Goal: Task Accomplishment & Management: Manage account settings

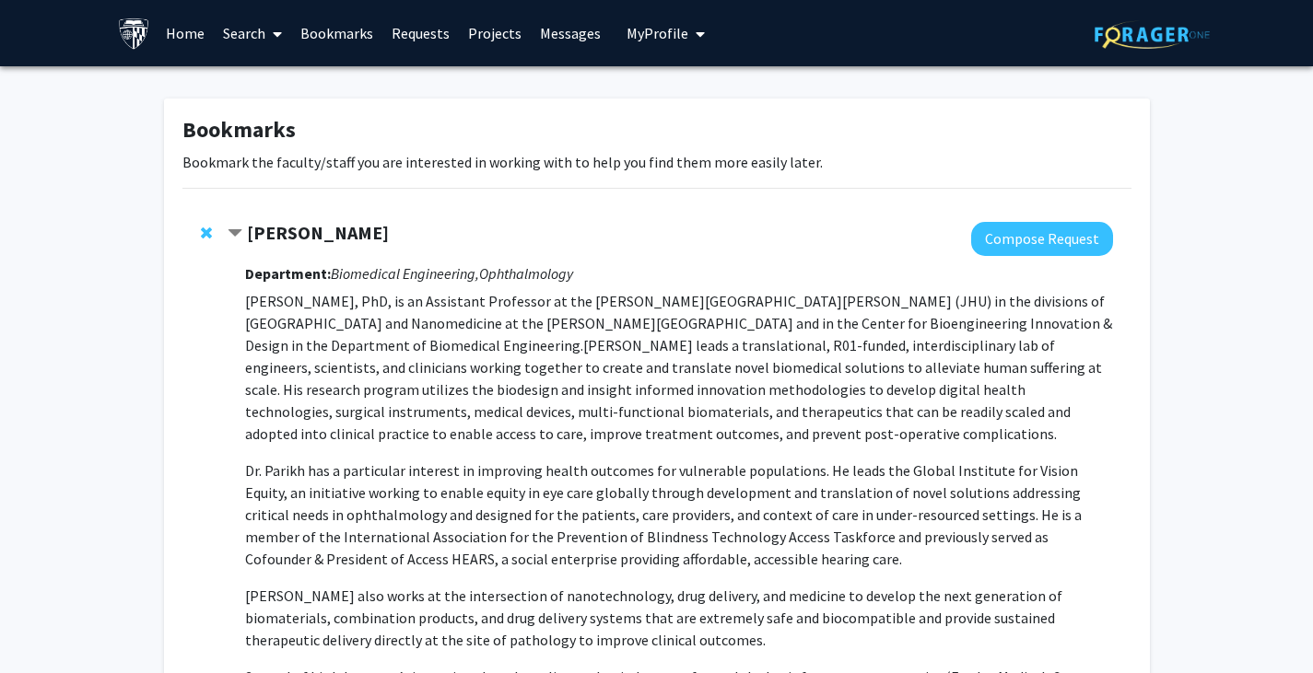
click at [647, 29] on span "My Profile" at bounding box center [657, 33] width 62 height 18
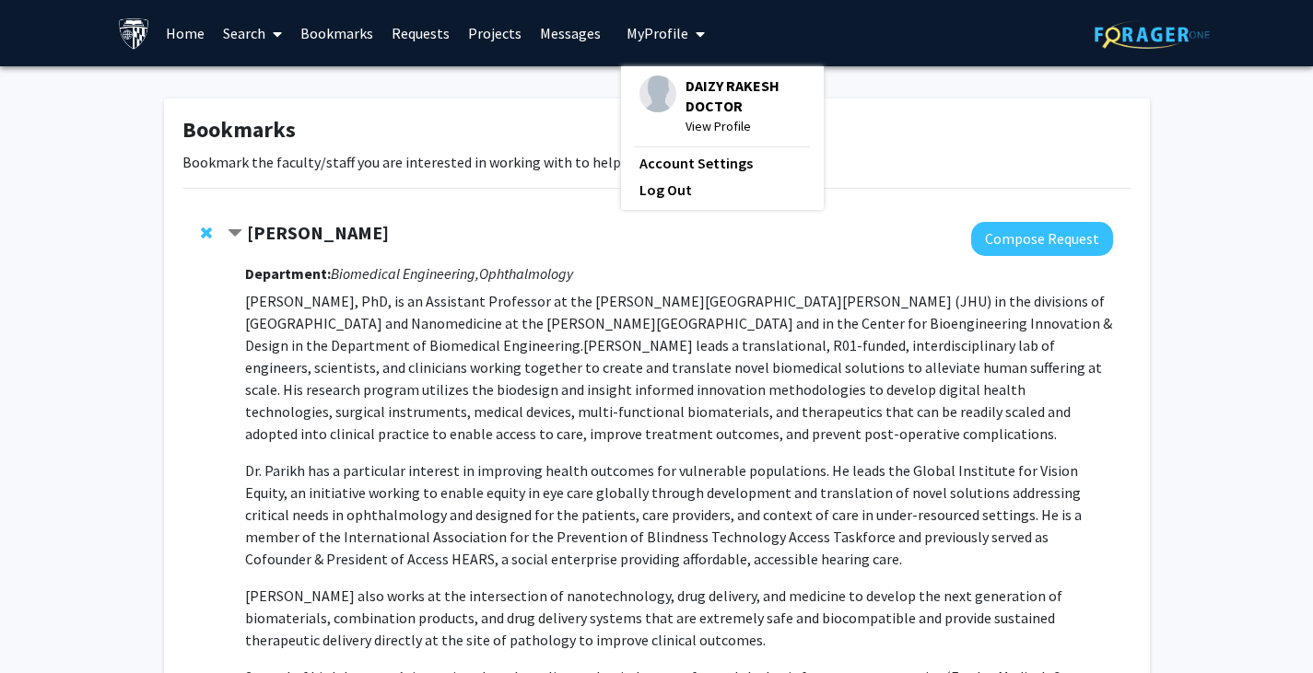
click at [647, 129] on span "View Profile" at bounding box center [745, 126] width 120 height 20
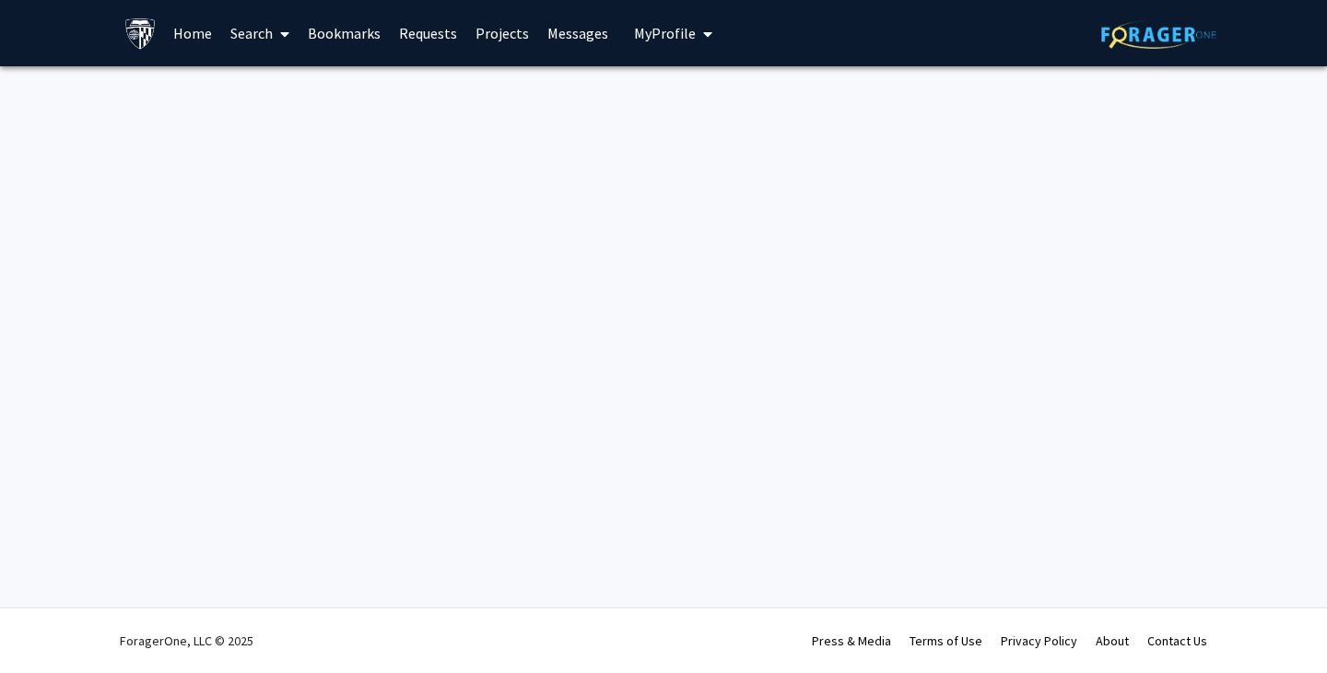
click at [647, 129] on div at bounding box center [663, 103] width 1327 height 74
click at [647, 29] on icon "My profile dropdown to access profile and logout" at bounding box center [707, 34] width 9 height 15
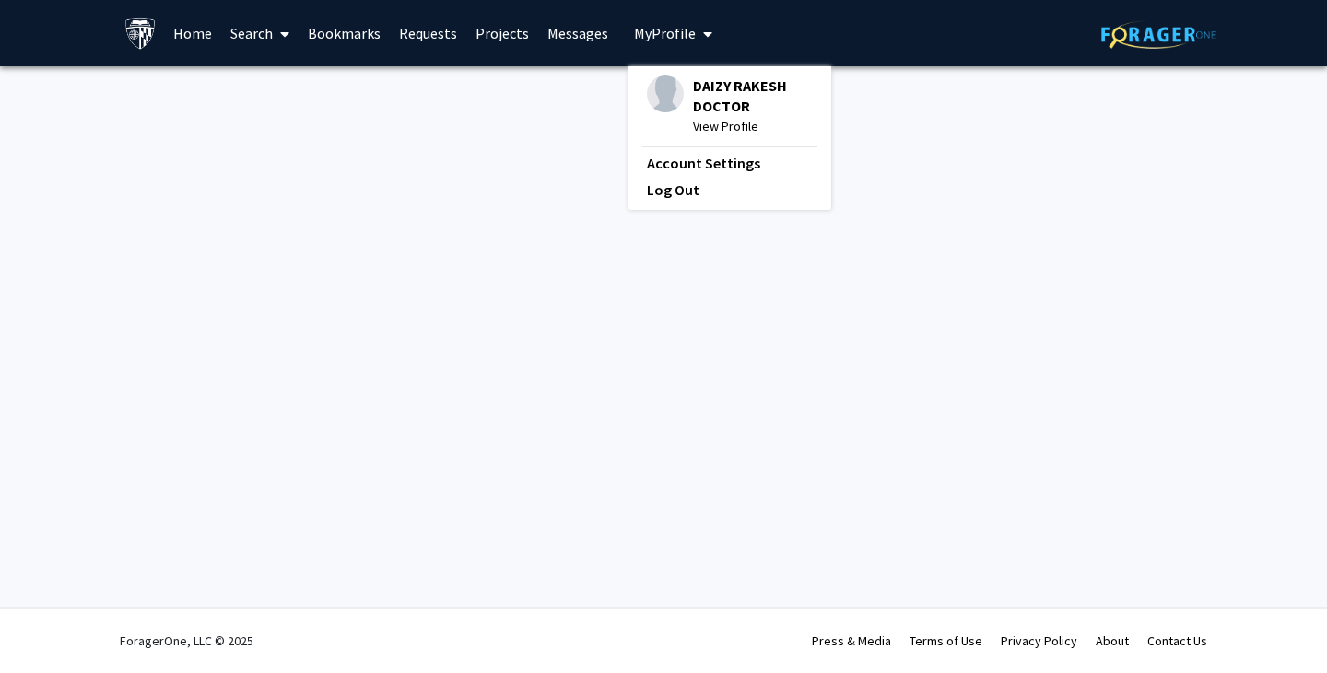
click at [647, 131] on span "View Profile" at bounding box center [753, 126] width 120 height 20
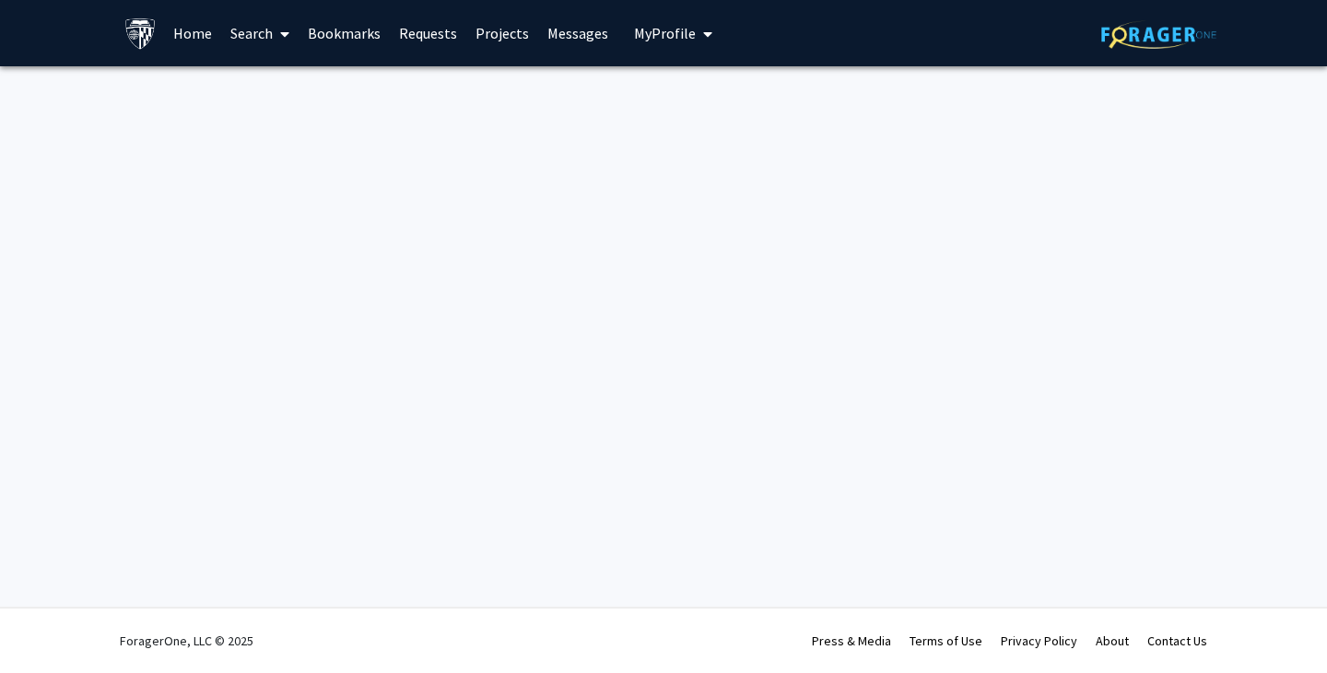
click at [647, 29] on span "My Profile" at bounding box center [665, 33] width 62 height 18
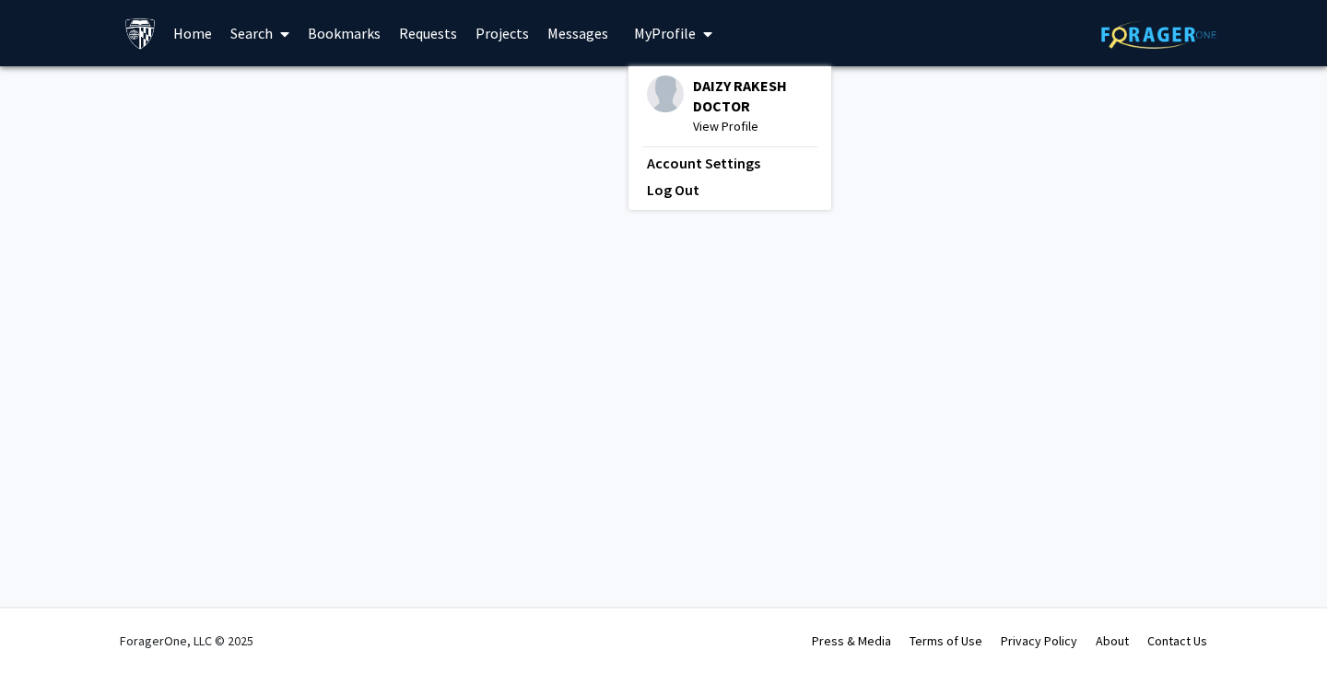
click at [647, 134] on span "View Profile" at bounding box center [753, 126] width 120 height 20
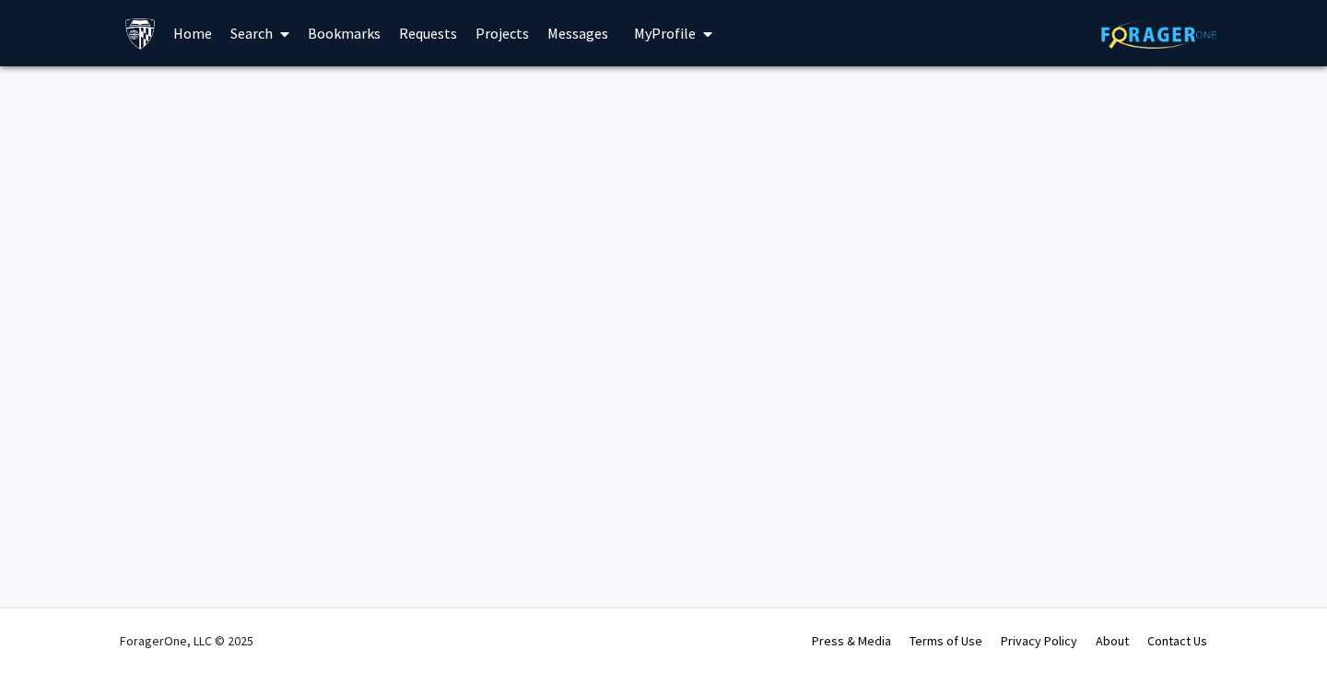
click at [647, 35] on span "My Profile" at bounding box center [665, 33] width 62 height 18
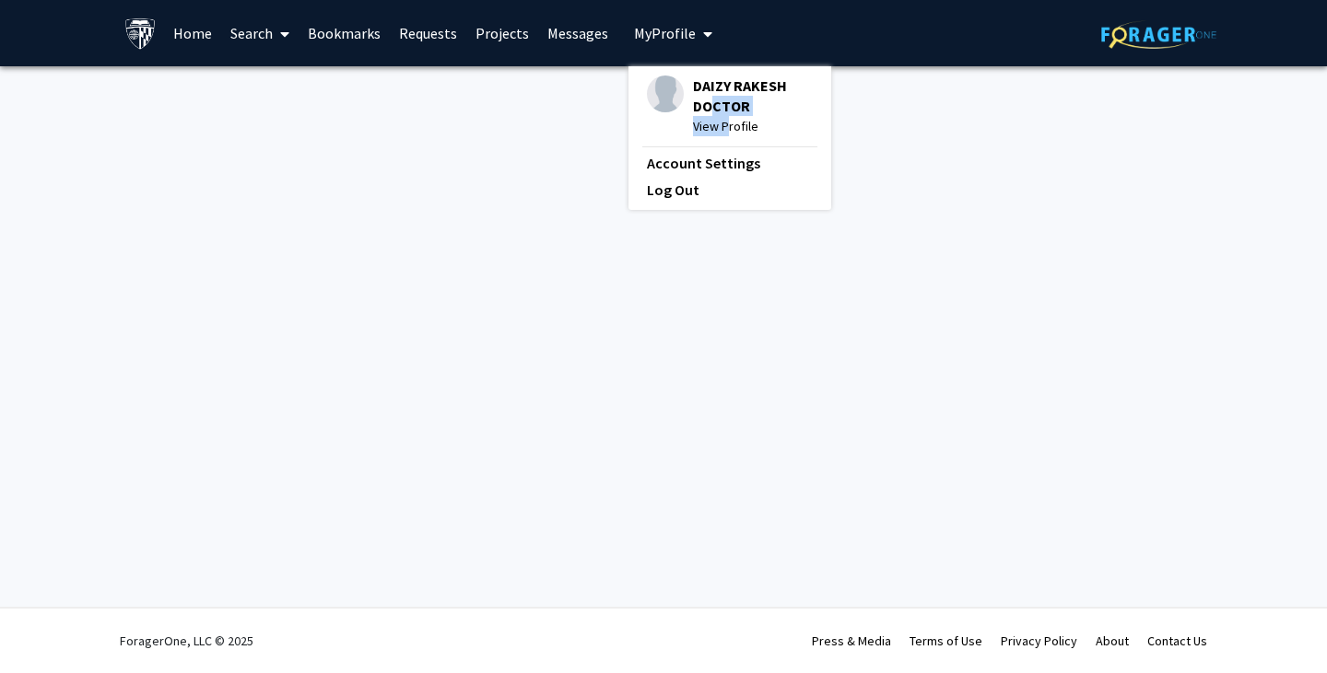
drag, startPoint x: 700, startPoint y: 100, endPoint x: 721, endPoint y: 117, distance: 26.9
click at [647, 117] on div "[PERSON_NAME] DOCTOR View Profile" at bounding box center [753, 106] width 120 height 61
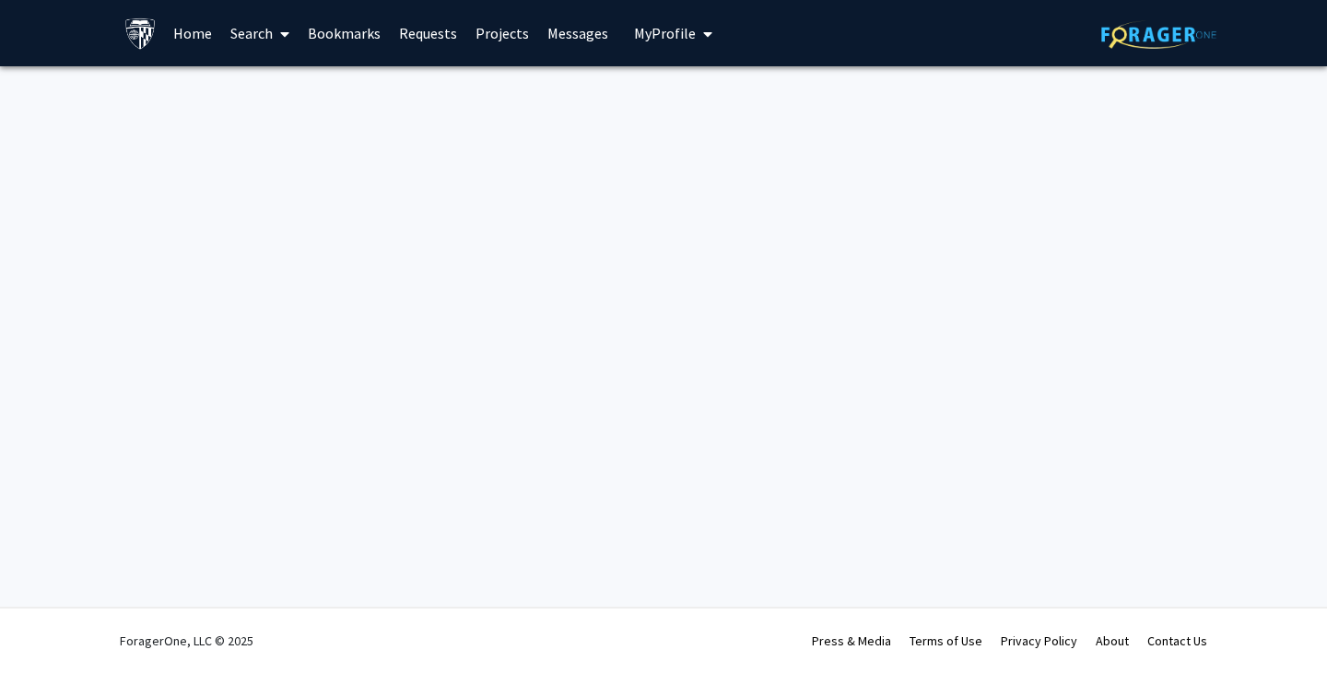
click at [647, 35] on span "My Profile" at bounding box center [665, 33] width 62 height 18
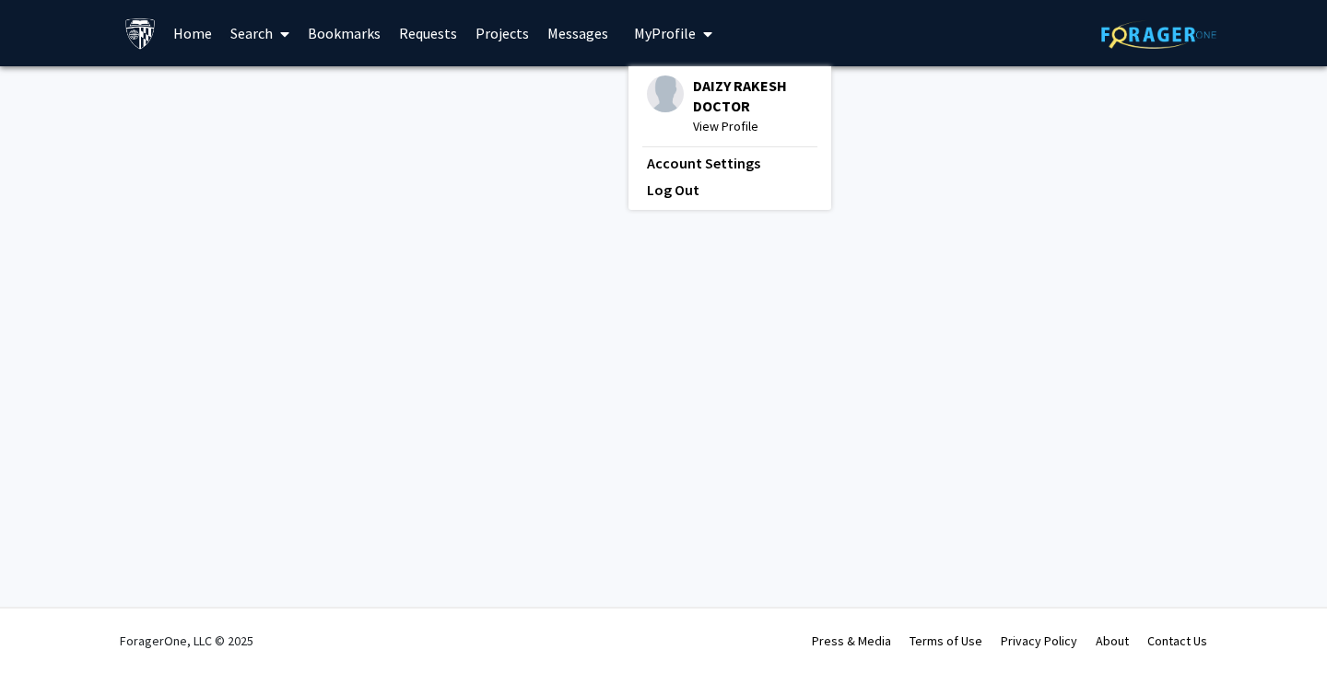
click at [647, 129] on span "View Profile" at bounding box center [753, 126] width 120 height 20
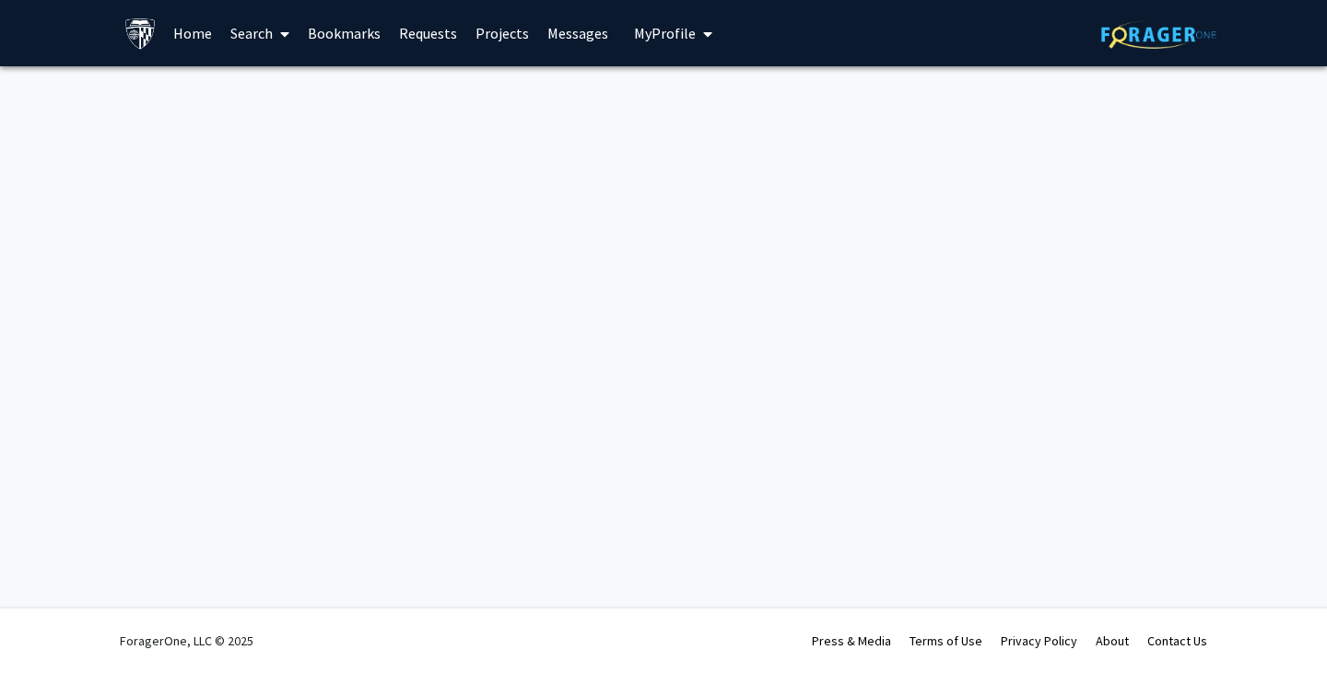
click at [647, 35] on icon "My profile dropdown to access profile and logout" at bounding box center [707, 34] width 9 height 15
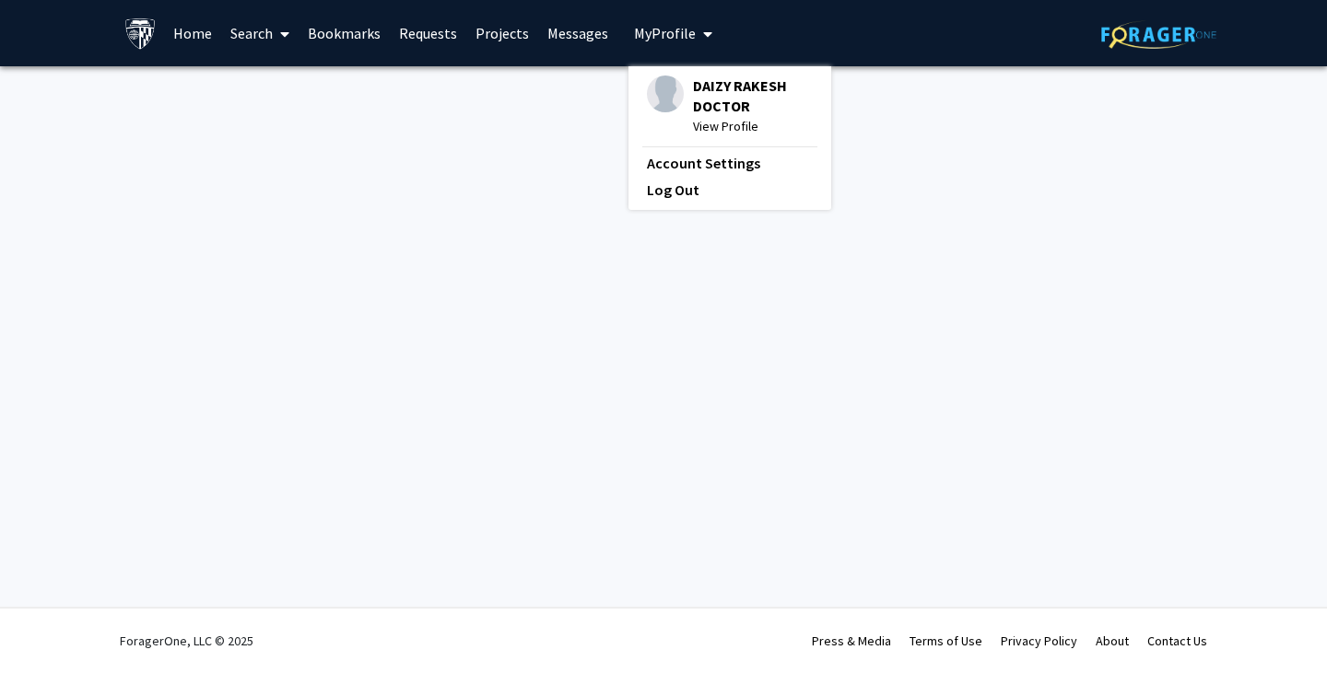
click at [647, 126] on span "View Profile" at bounding box center [753, 126] width 120 height 20
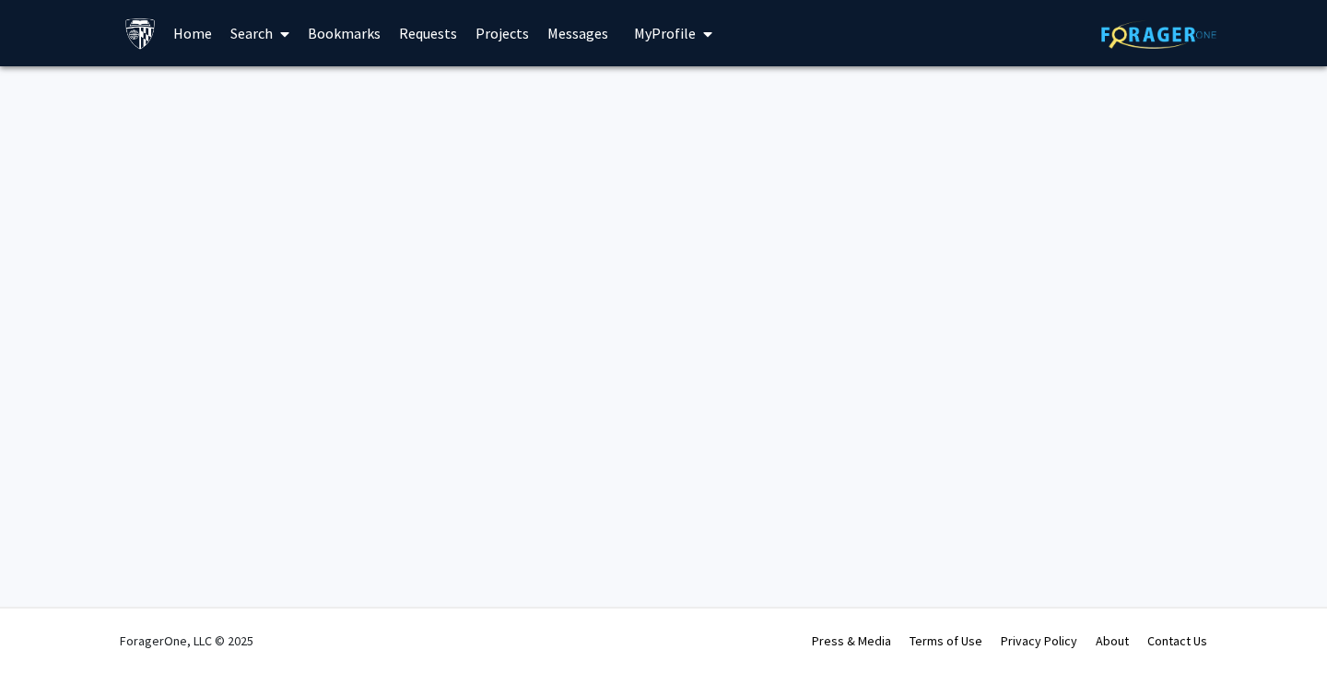
click at [190, 40] on link "Home" at bounding box center [192, 33] width 57 height 64
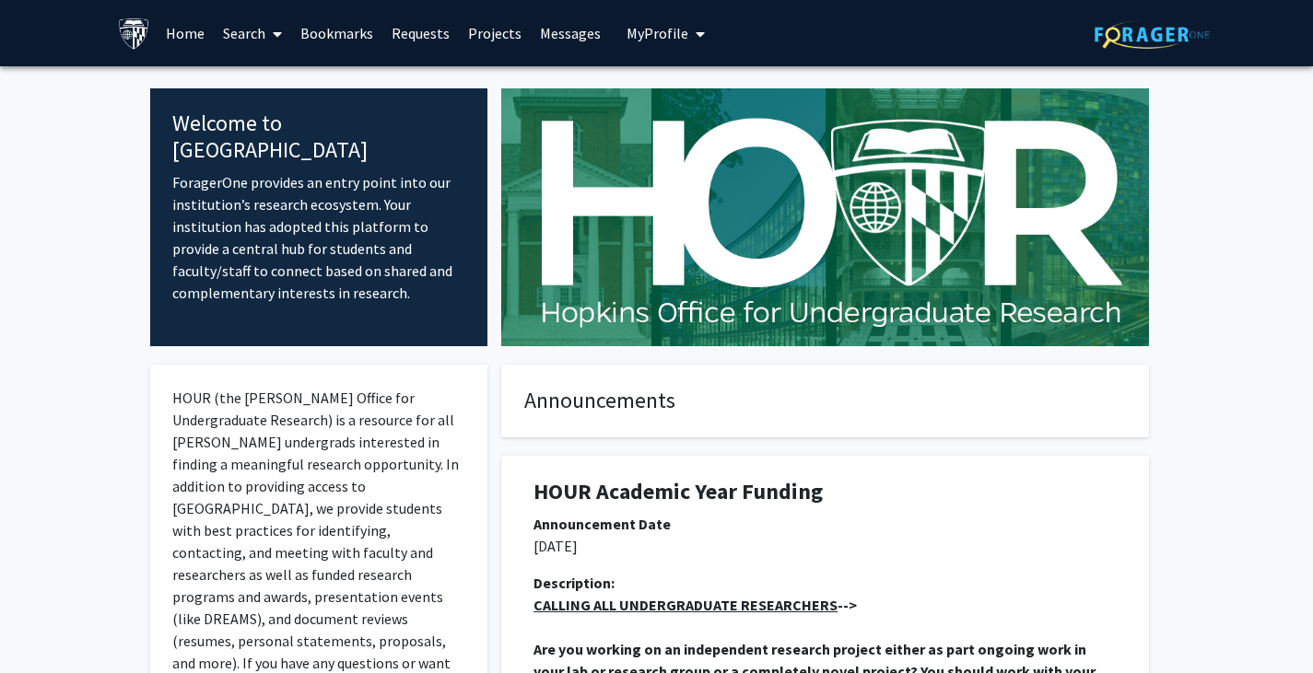
click at [647, 42] on button "My Profile" at bounding box center [665, 33] width 89 height 66
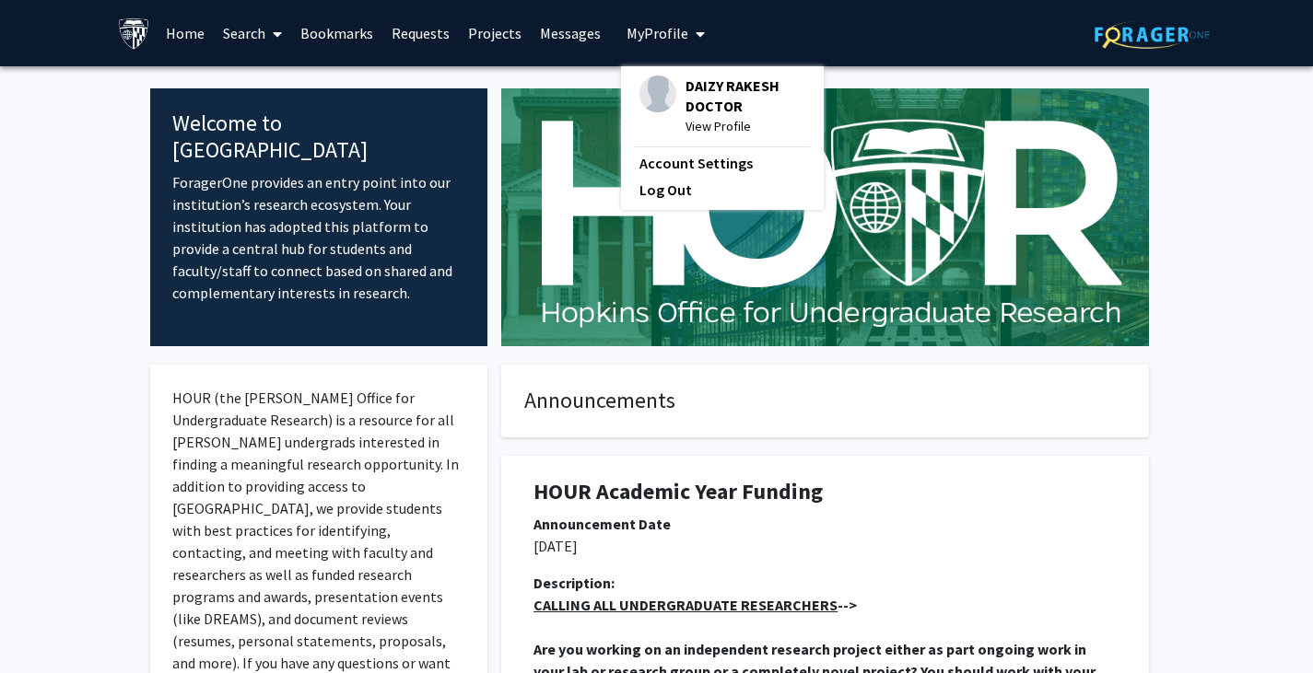
click at [647, 126] on span "View Profile" at bounding box center [745, 126] width 120 height 20
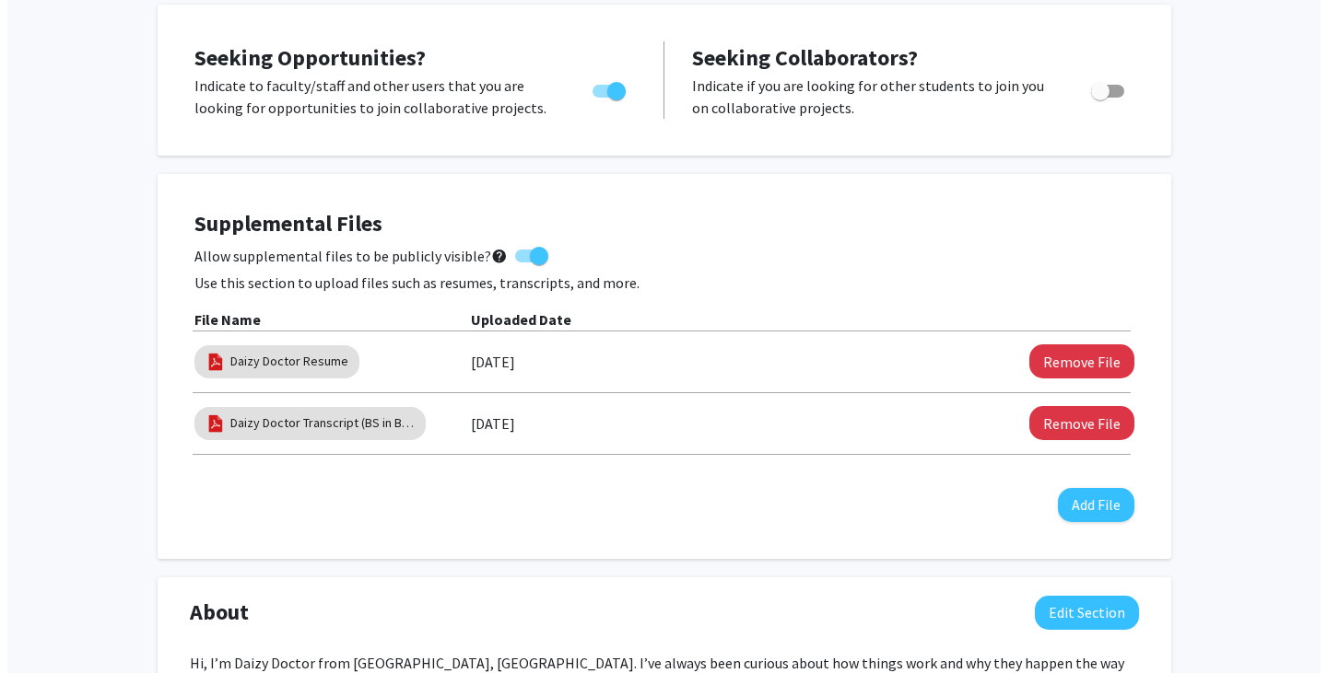
scroll to position [346, 0]
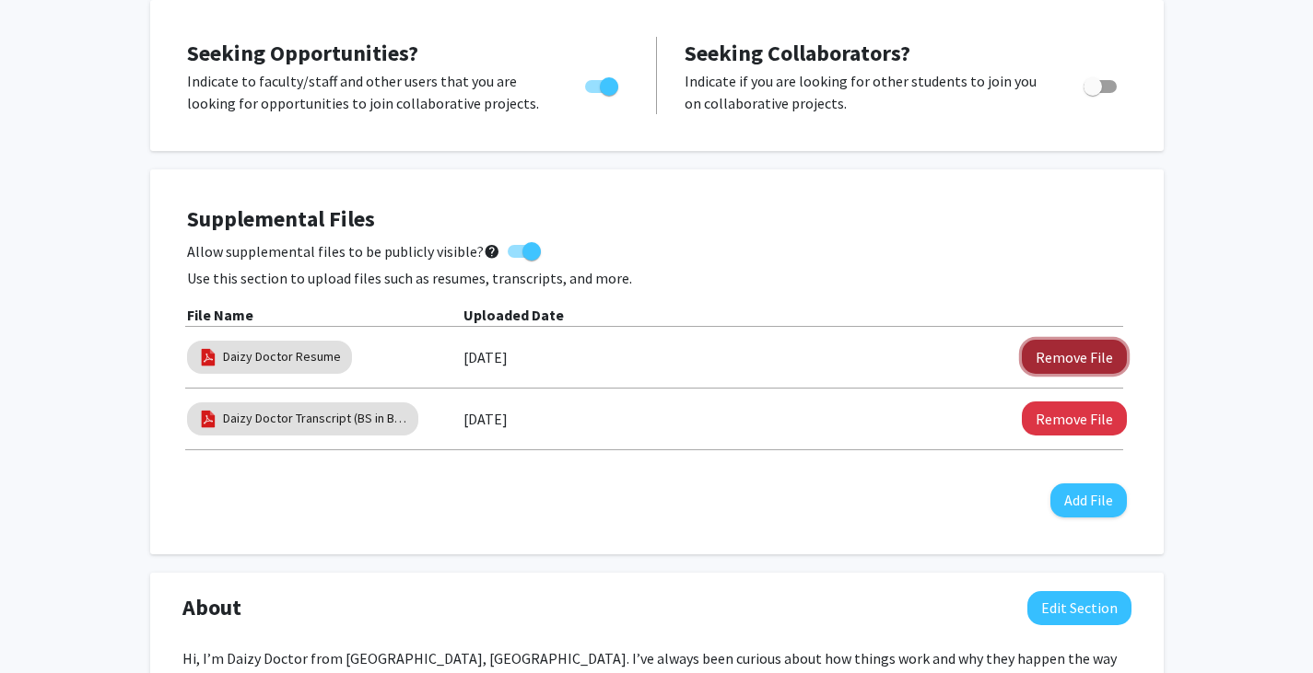
click at [647, 361] on button "Remove File" at bounding box center [1074, 357] width 105 height 34
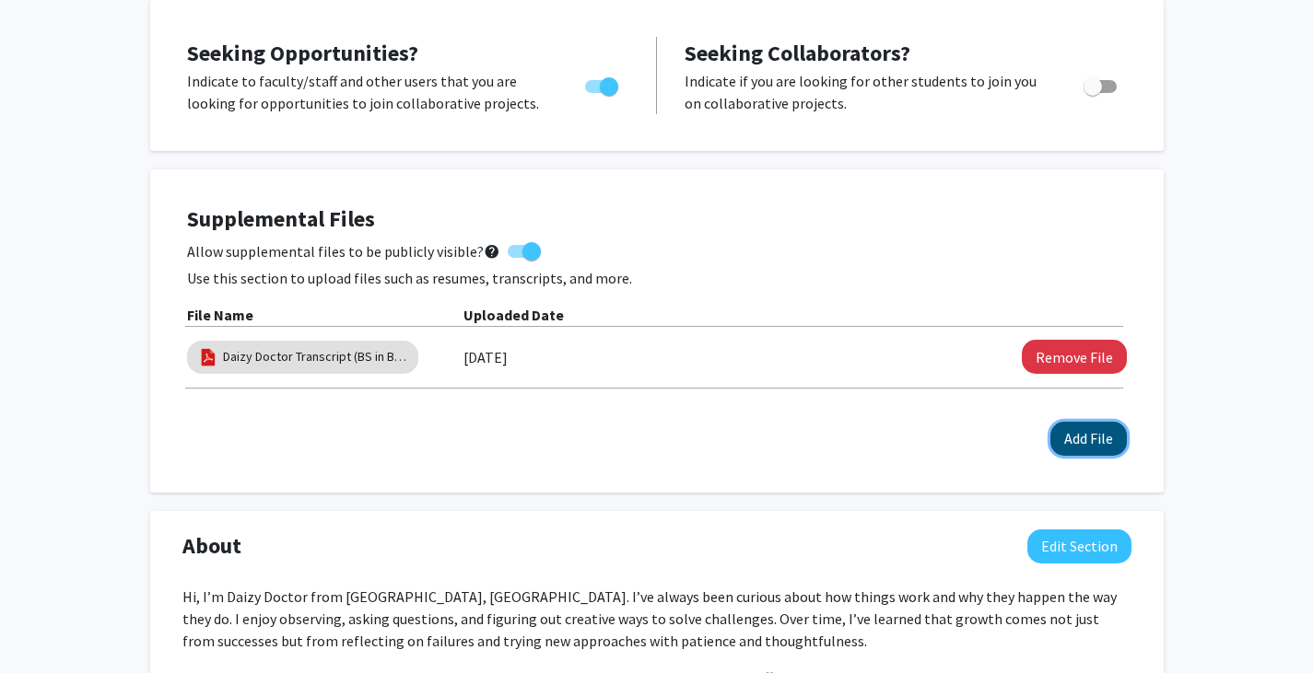
click at [647, 440] on button "Add File" at bounding box center [1088, 439] width 76 height 34
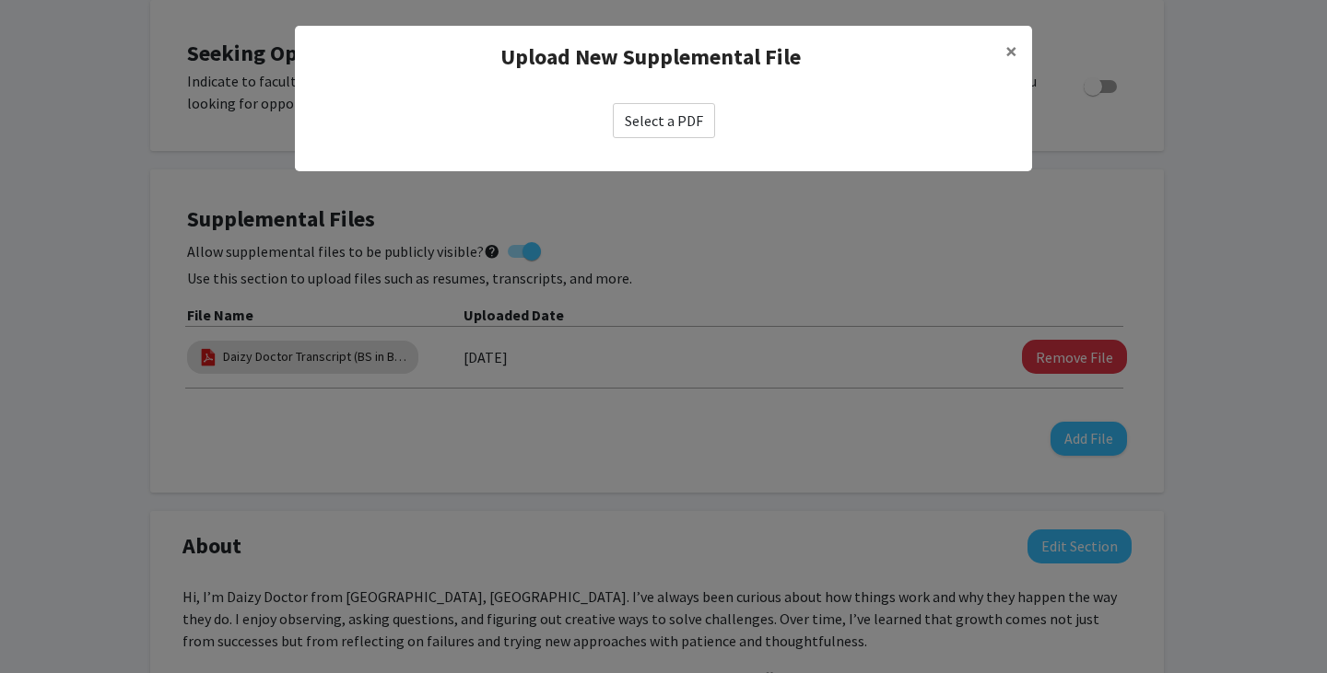
click at [647, 128] on label "Select a PDF" at bounding box center [664, 120] width 102 height 35
click at [0, 0] on input "Select a PDF" at bounding box center [0, 0] width 0 height 0
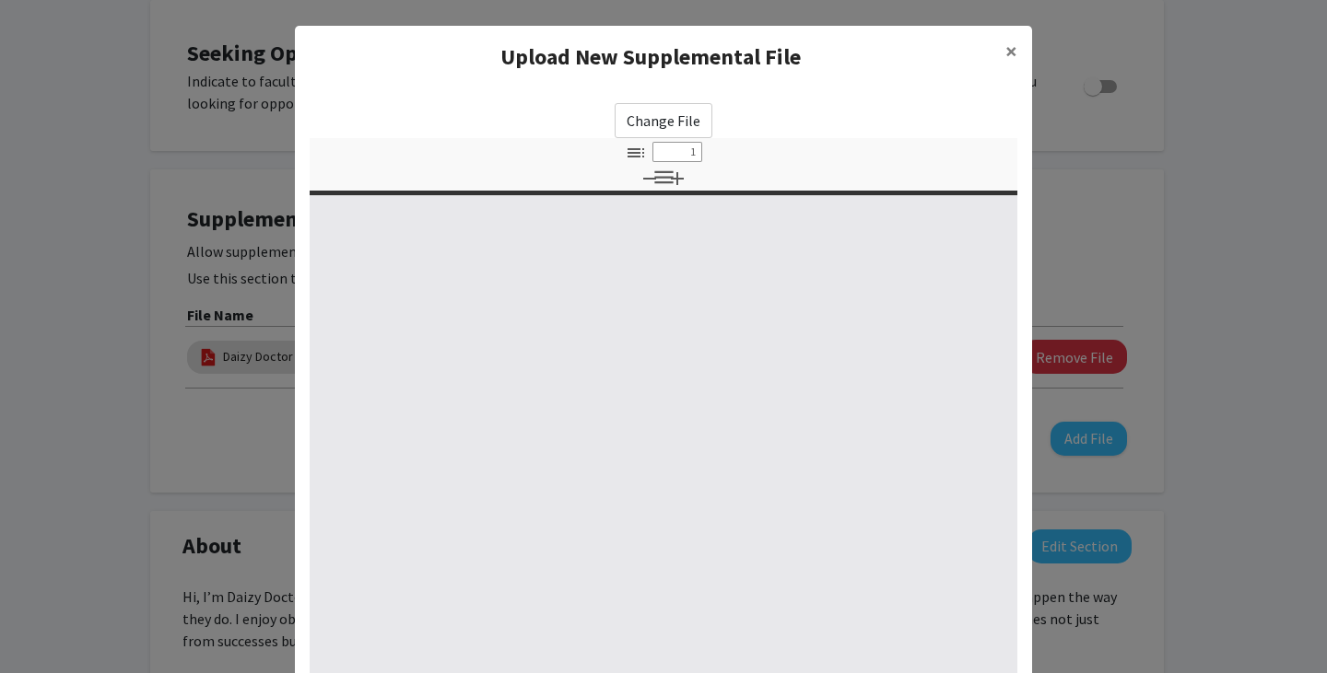
type input "0"
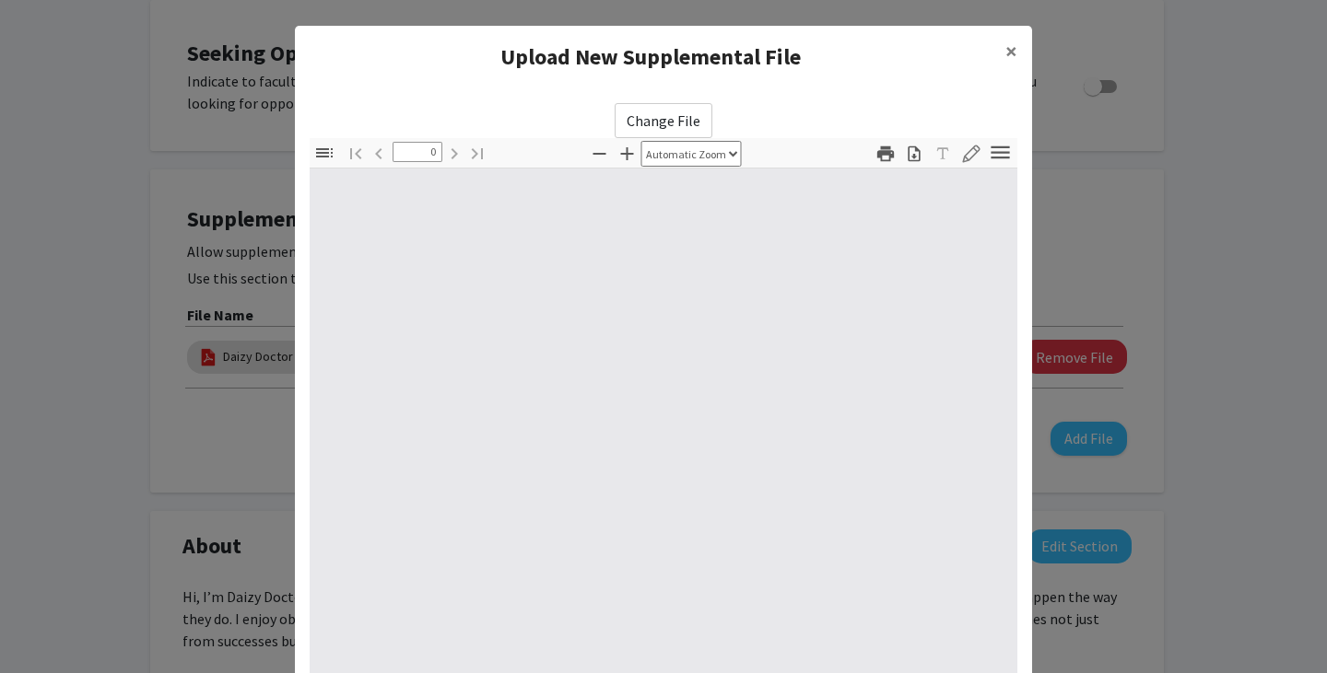
select select "custom"
type input "1"
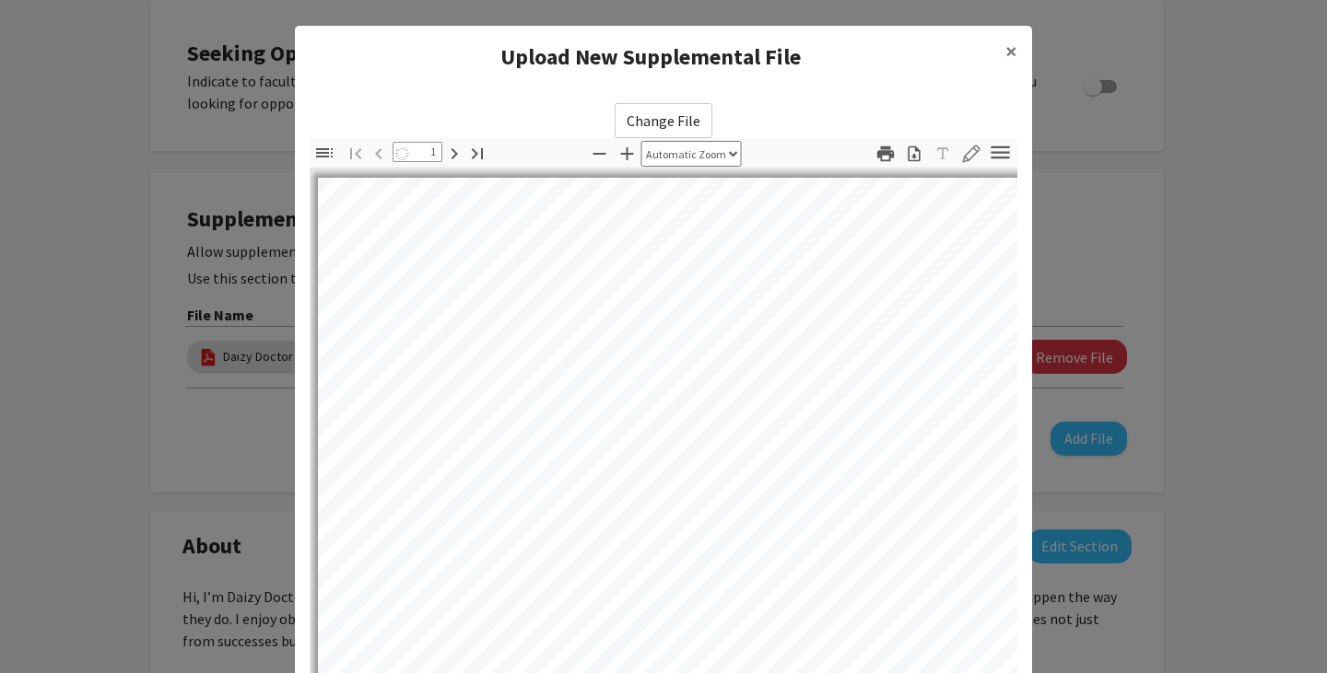
select select "auto"
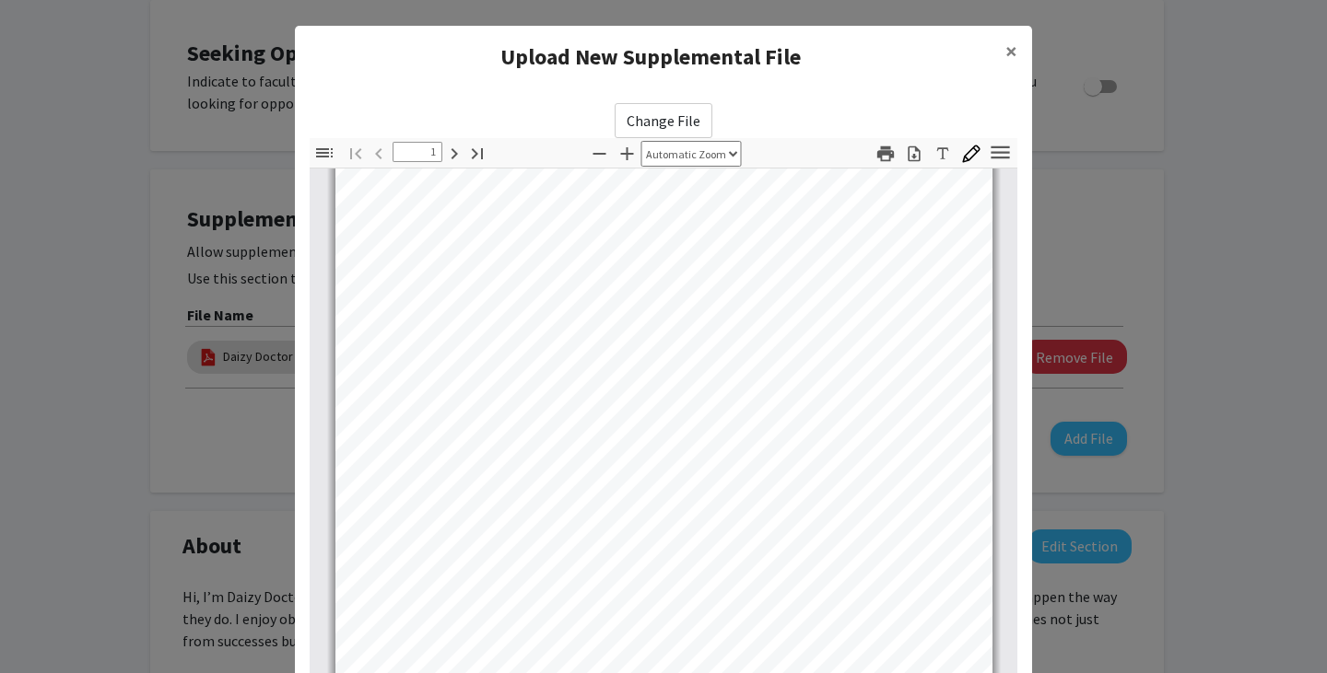
scroll to position [0, 0]
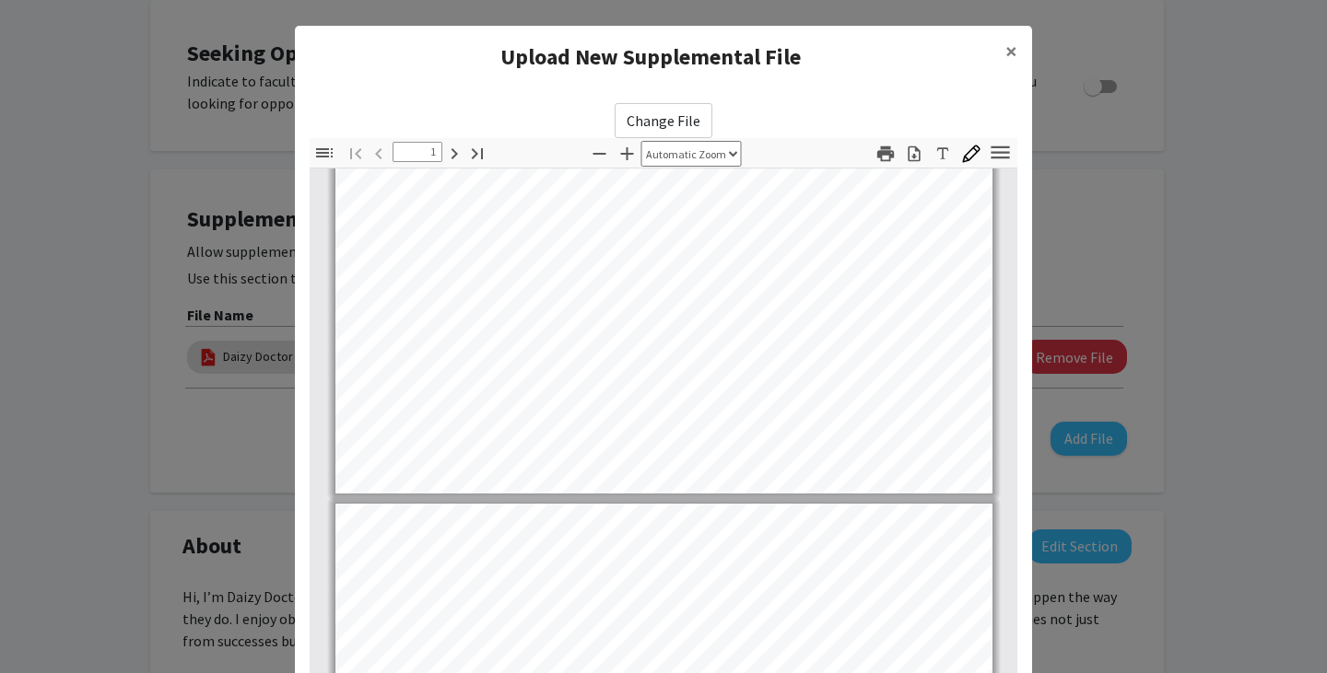
type input "2"
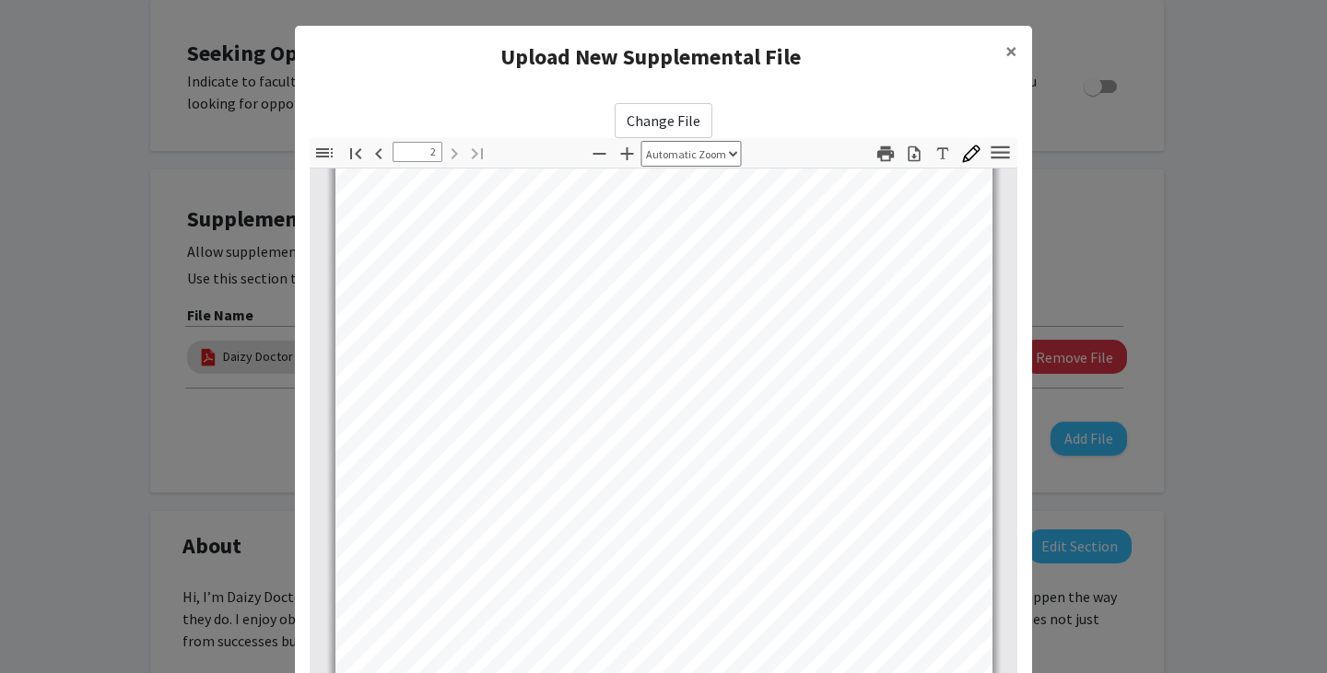
scroll to position [199, 0]
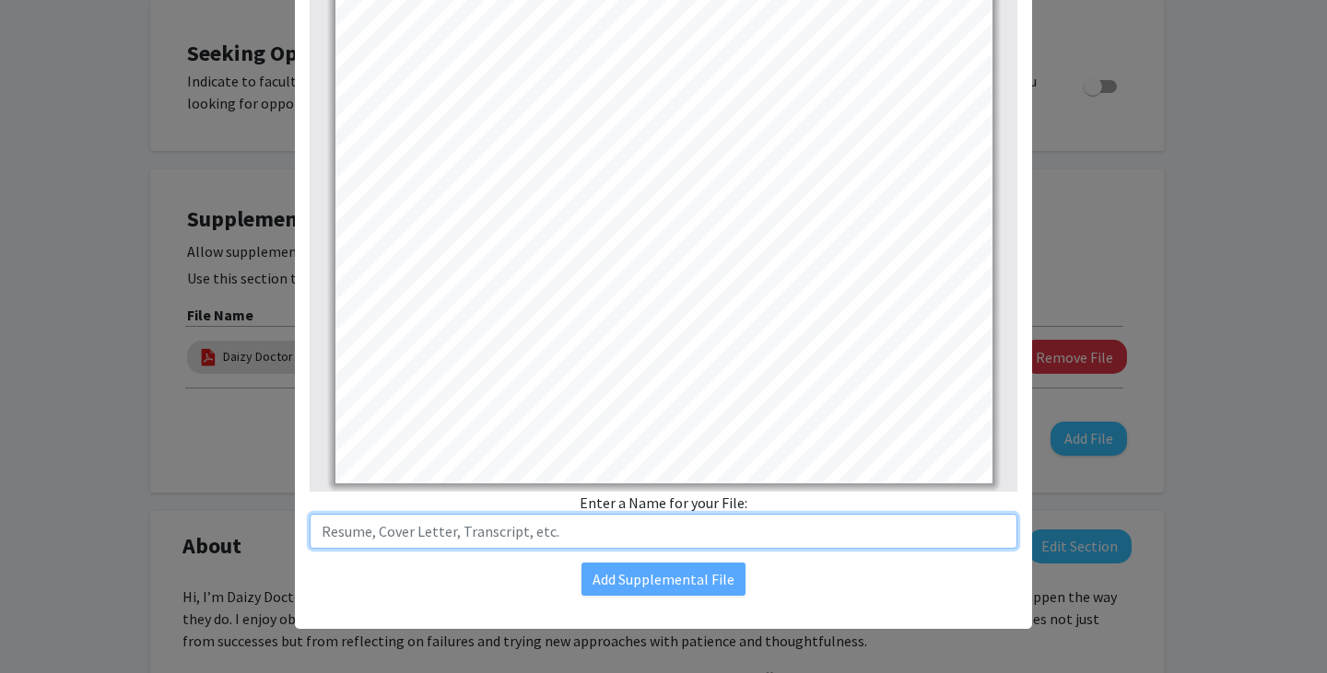
click at [624, 535] on input "text" at bounding box center [664, 531] width 708 height 35
type input "Resume"
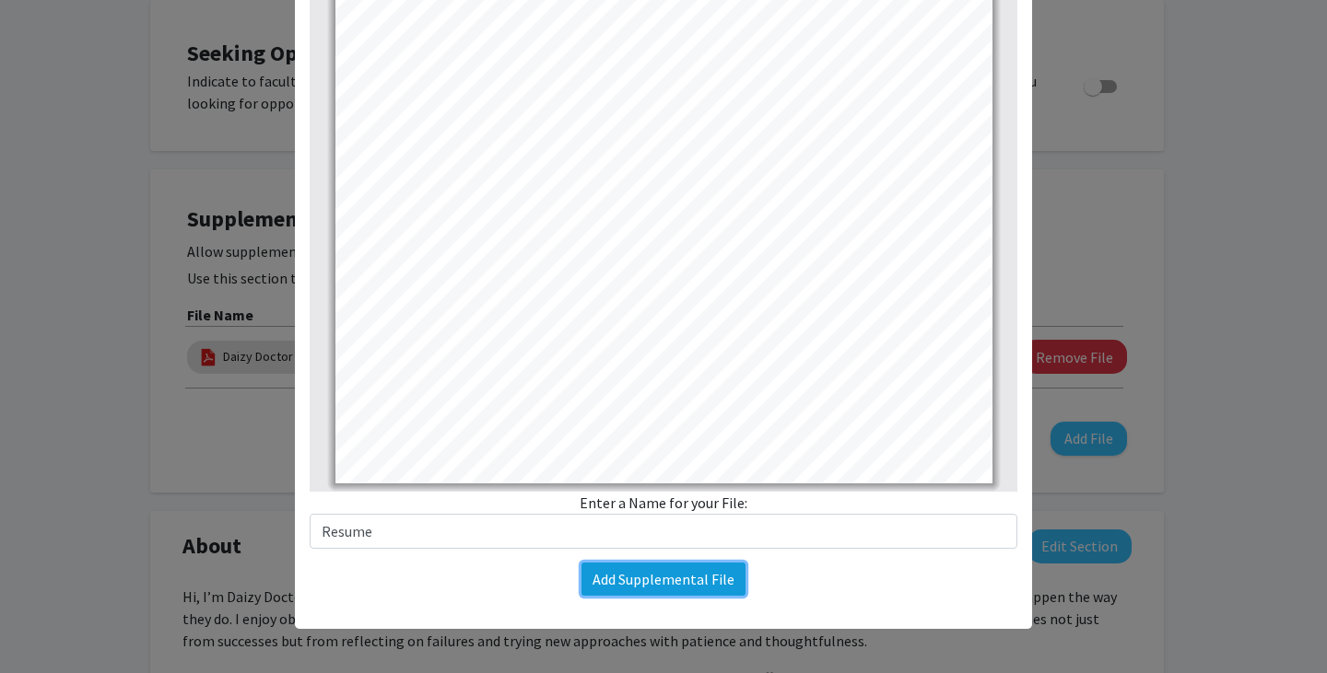
click at [642, 587] on button "Add Supplemental File" at bounding box center [663, 579] width 164 height 33
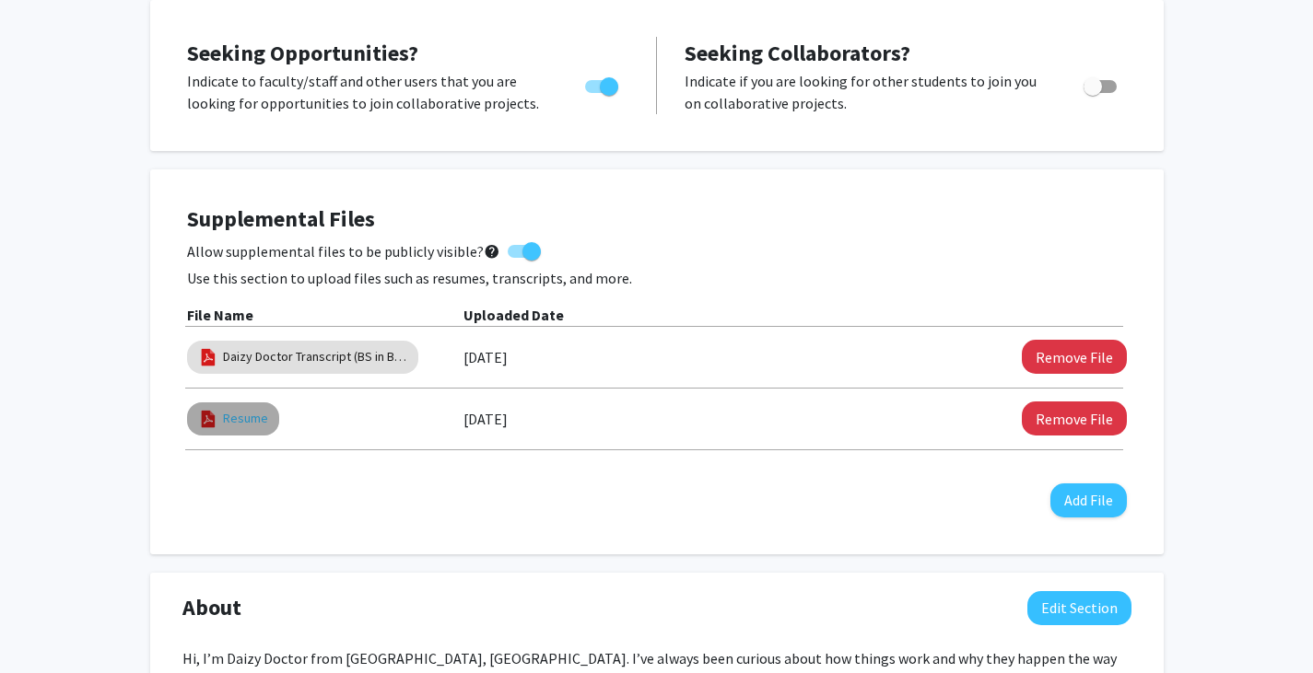
click at [244, 418] on link "Resume" at bounding box center [245, 418] width 45 height 19
select select "custom"
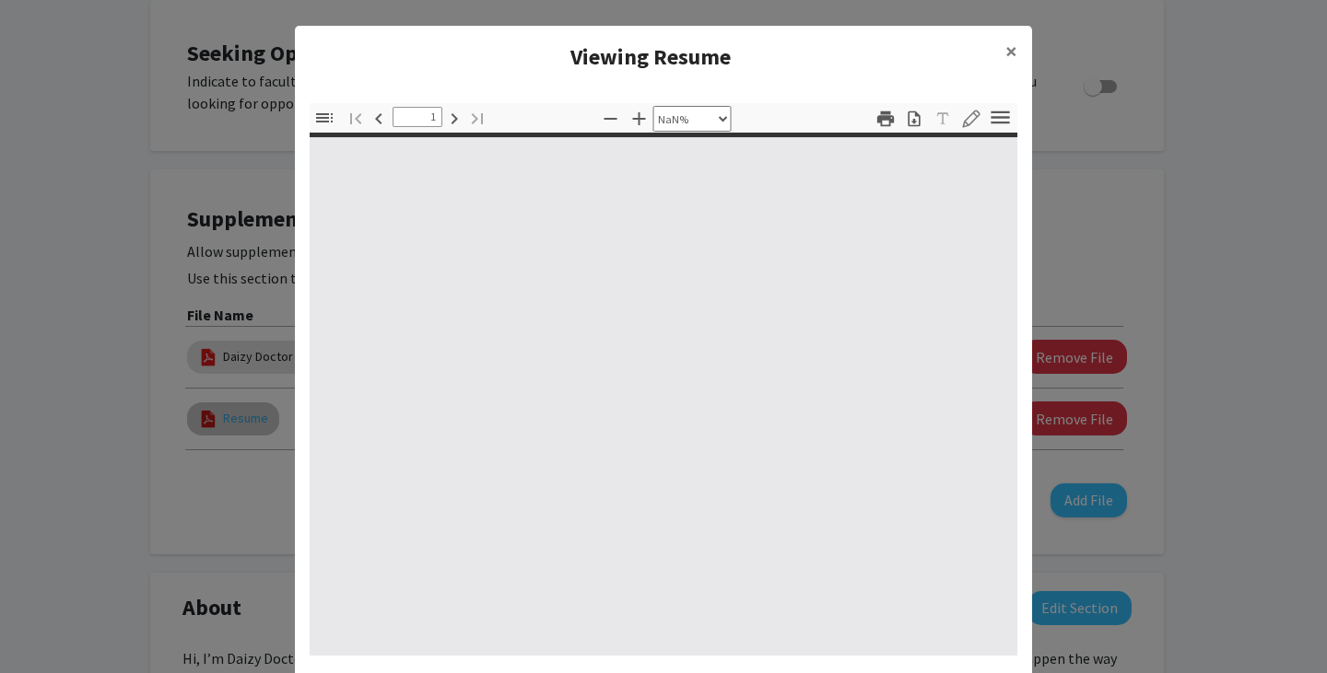
type input "0"
select select "custom"
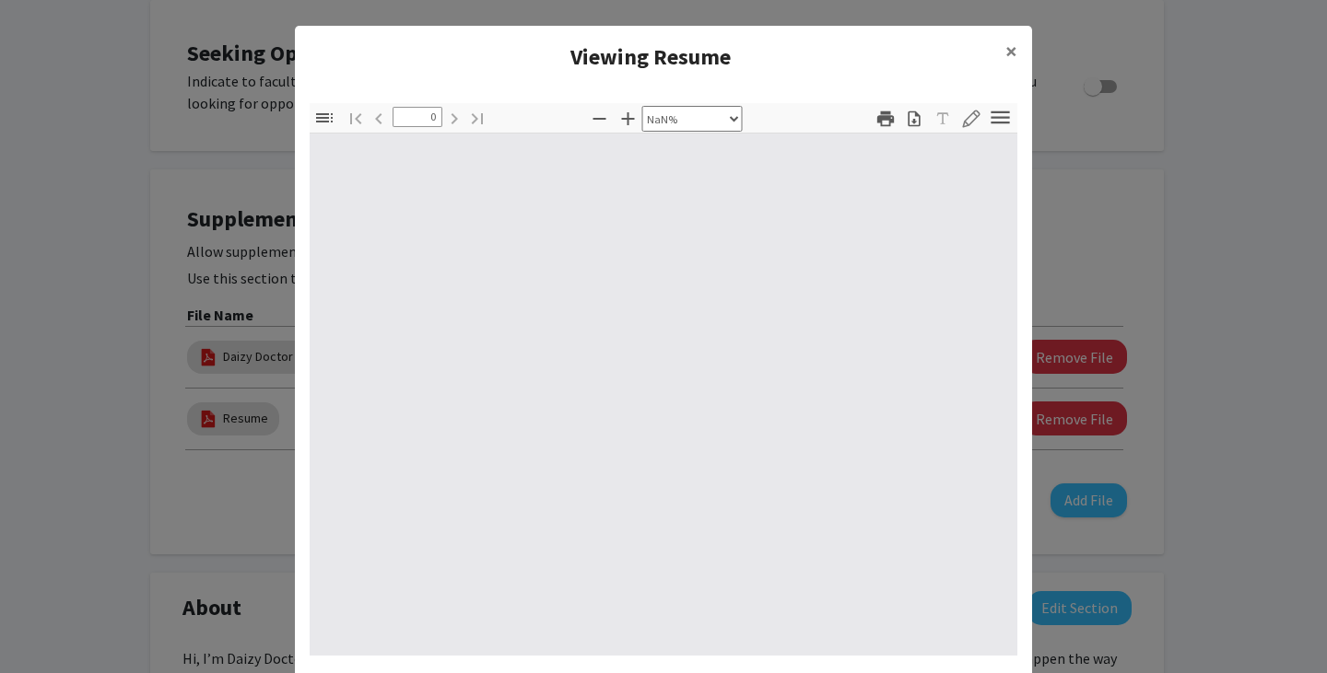
type input "1"
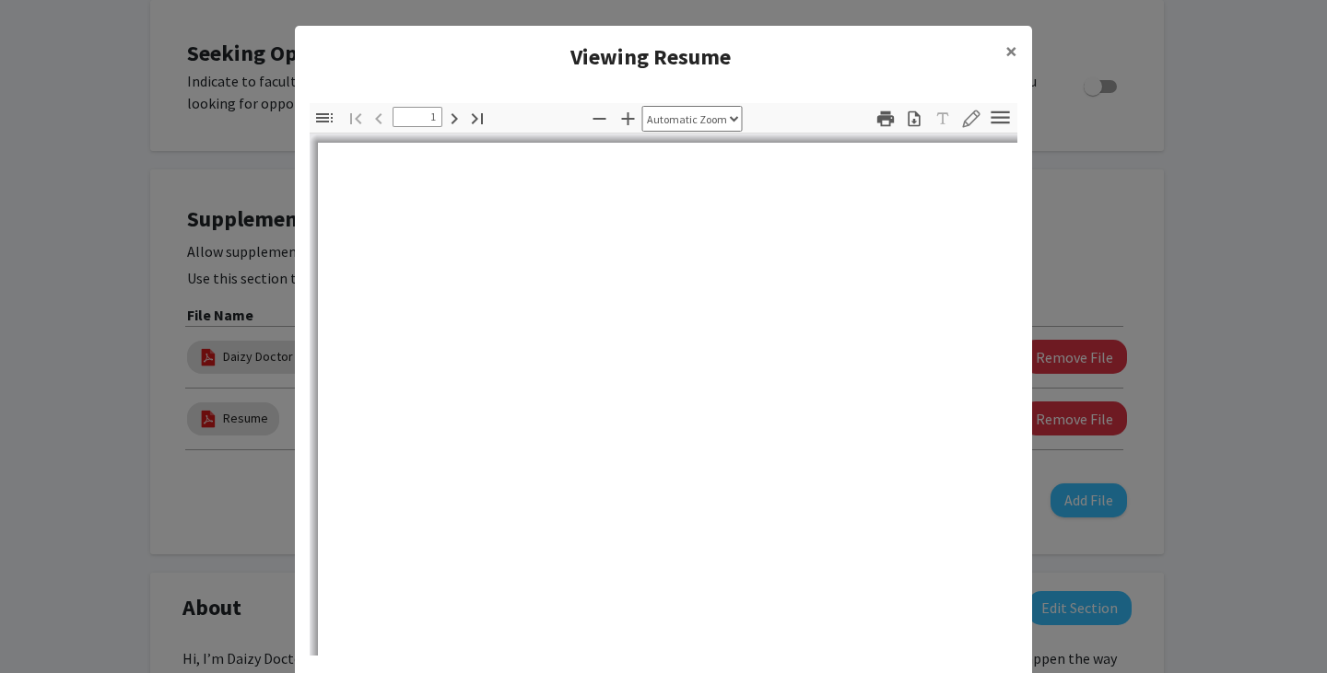
select select "auto"
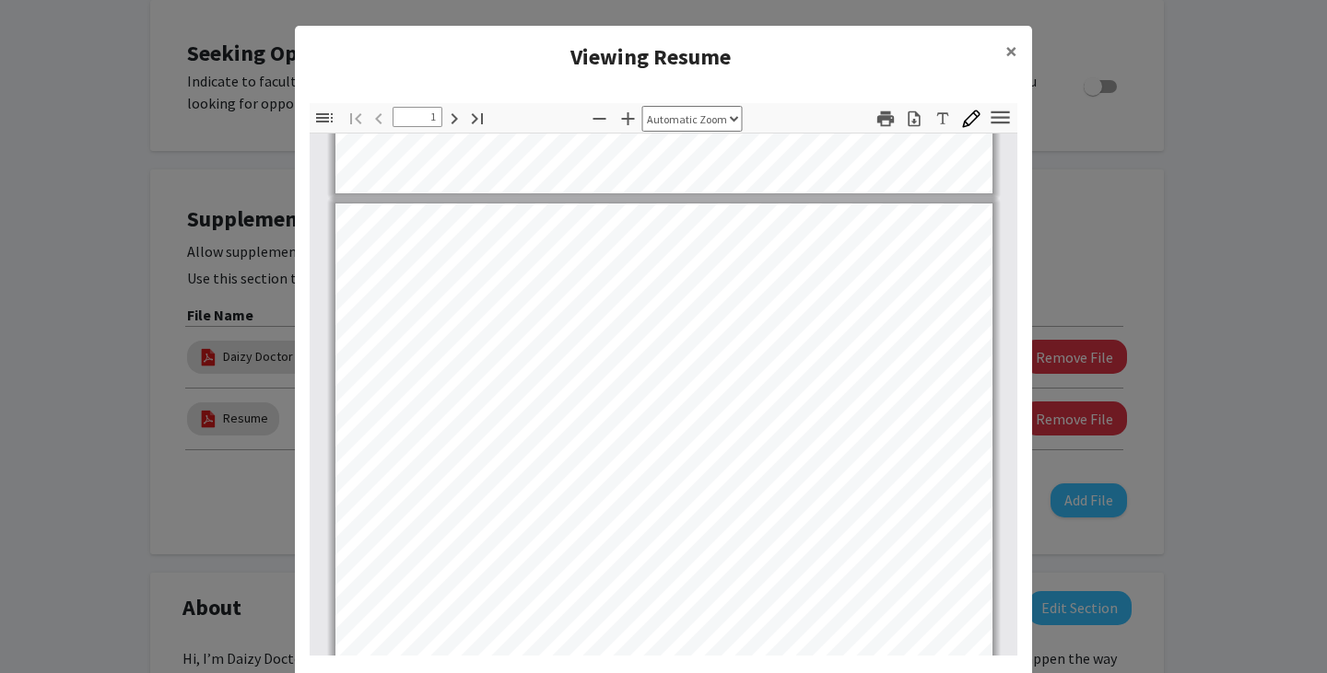
type input "2"
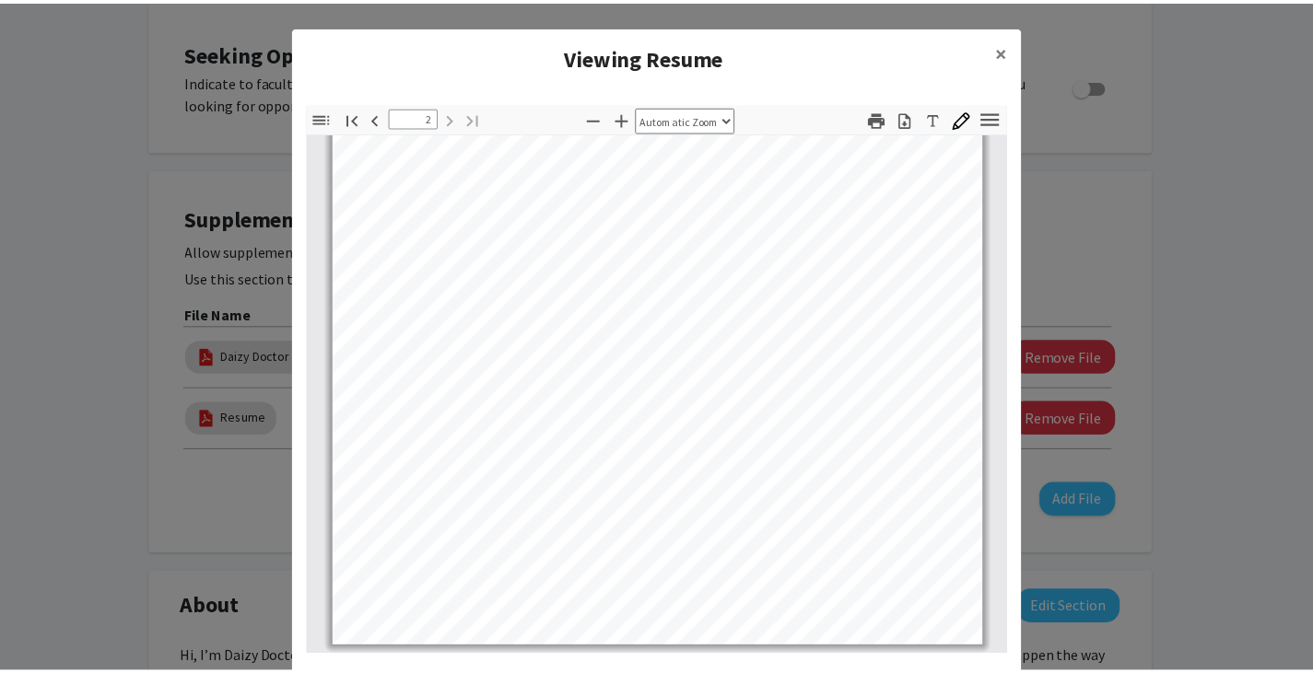
scroll to position [60, 0]
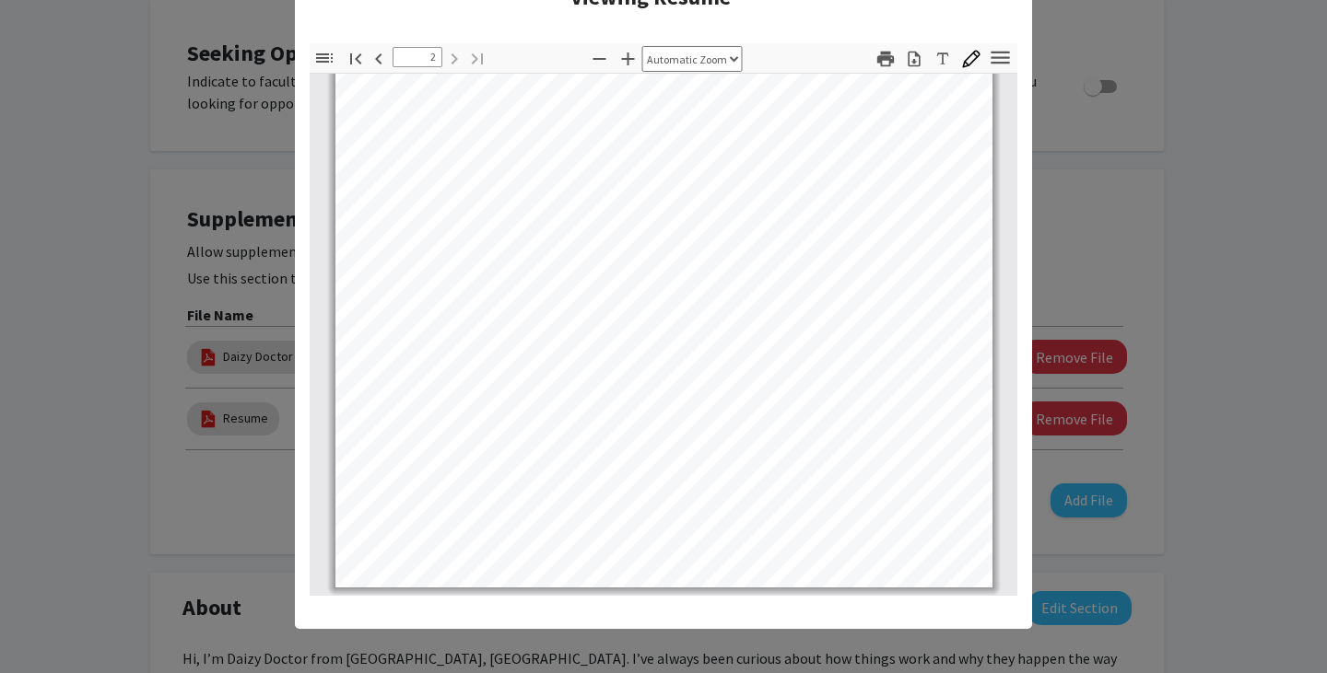
click at [647, 241] on modal-container "Viewing Resume × Thumbnails Document Outline Attachments Layers Current Outline…" at bounding box center [663, 336] width 1327 height 673
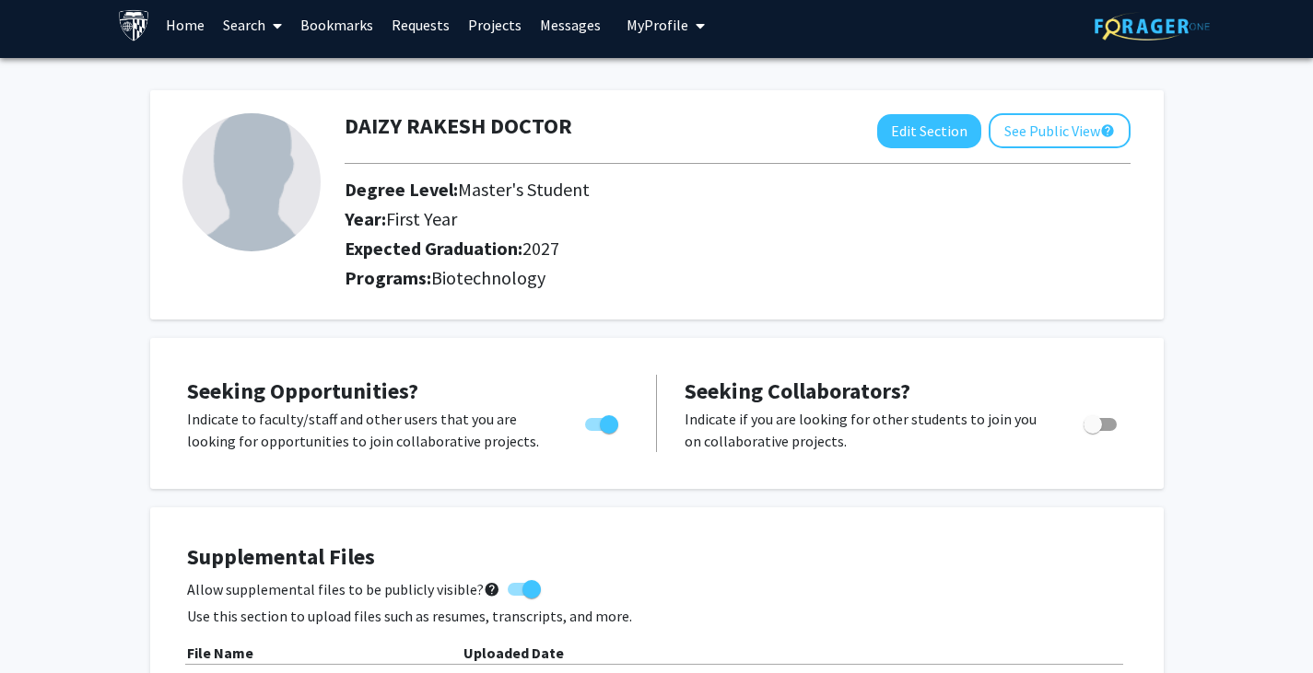
scroll to position [0, 0]
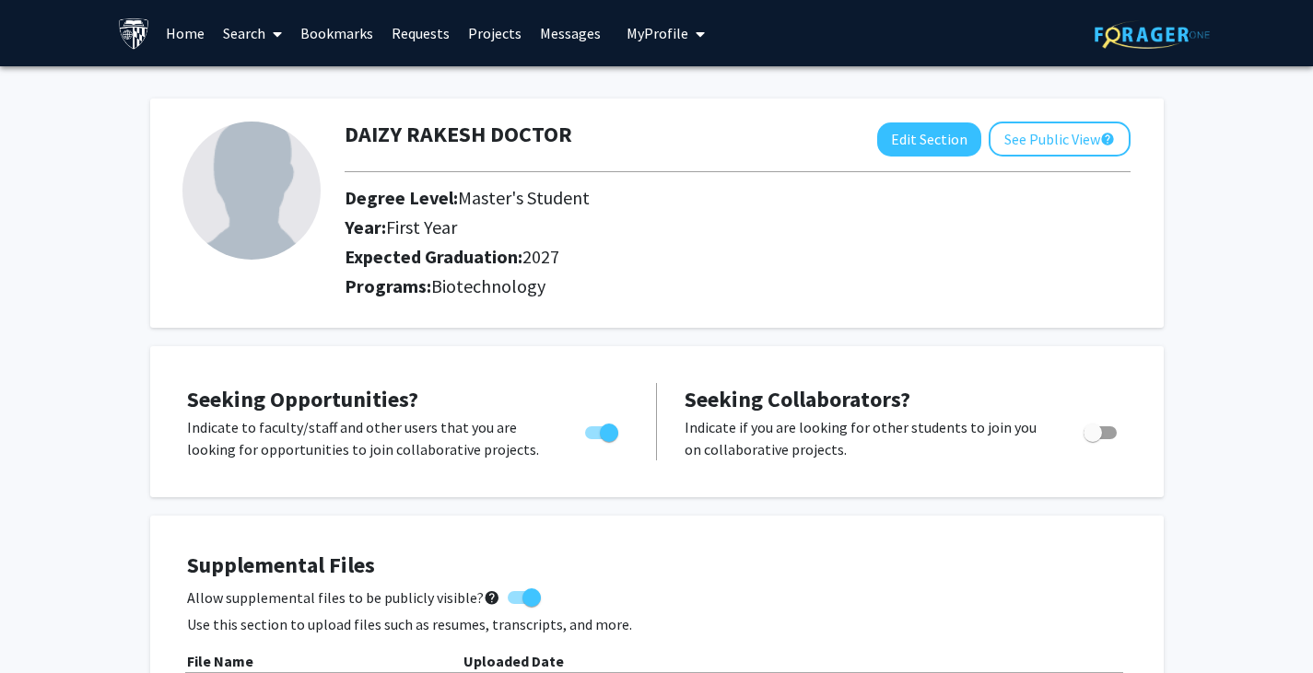
click at [567, 22] on link "Messages" at bounding box center [570, 33] width 79 height 64
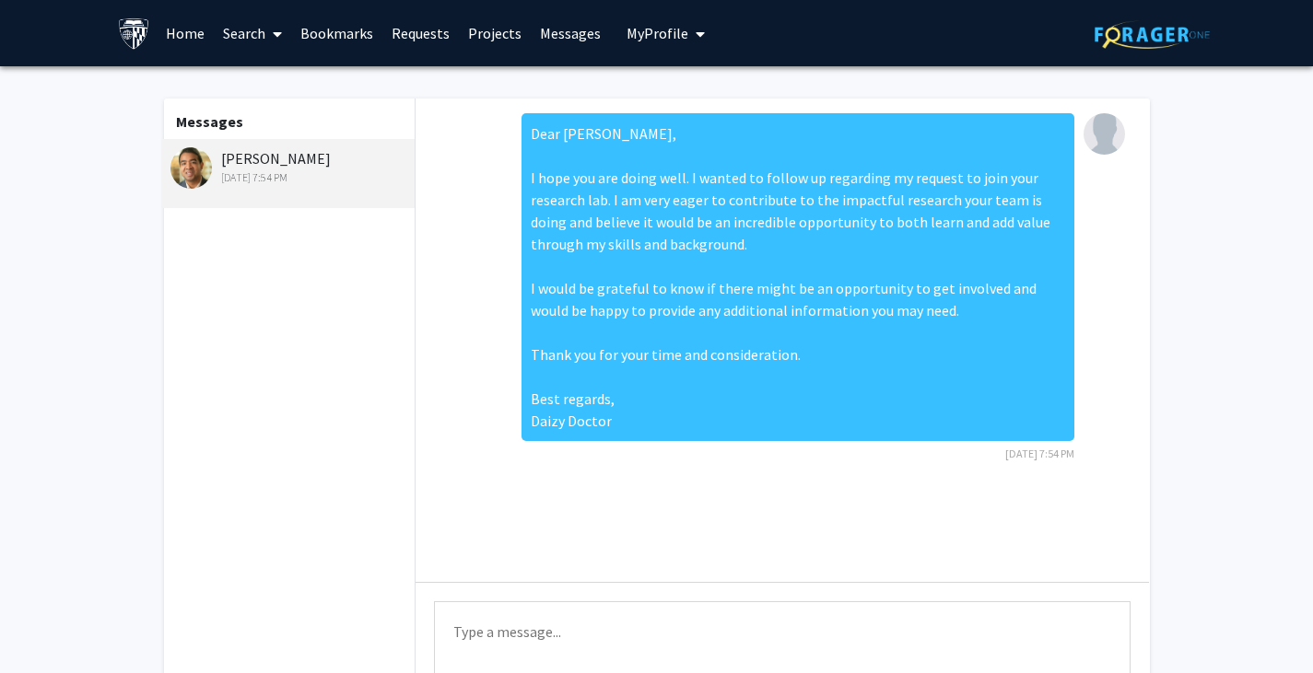
click at [647, 31] on span "My Profile" at bounding box center [657, 33] width 62 height 18
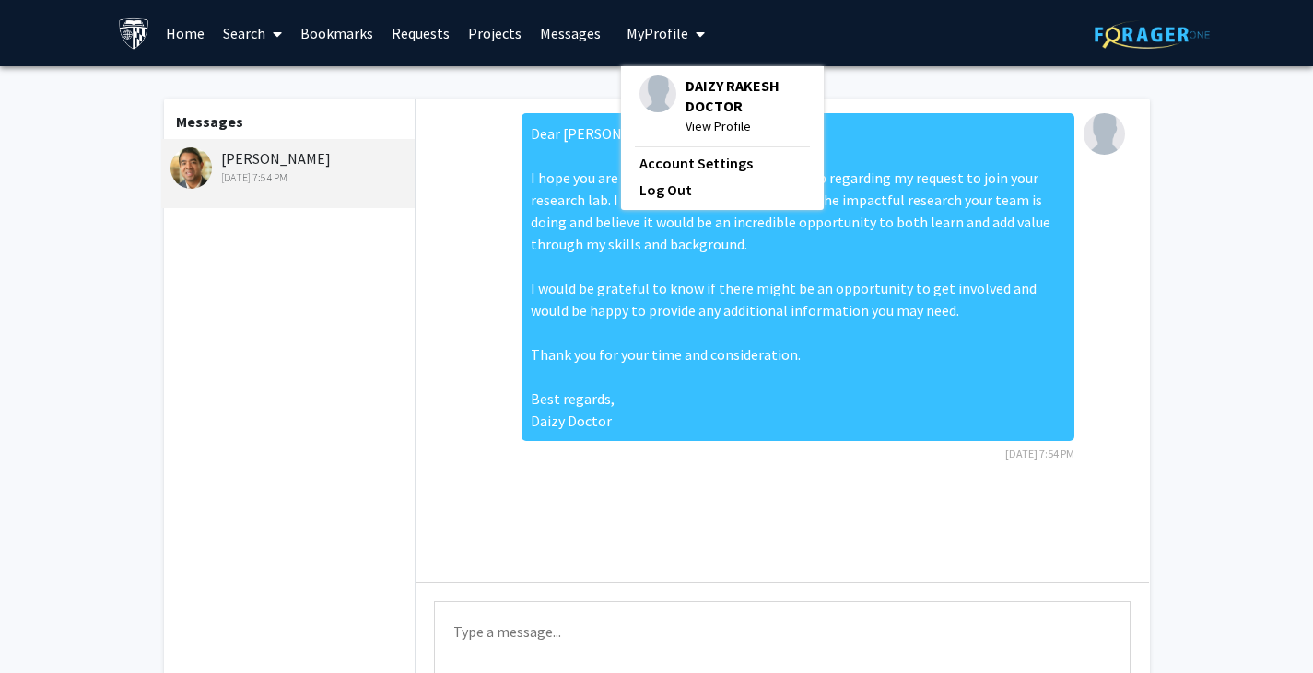
click at [647, 124] on span "View Profile" at bounding box center [745, 126] width 120 height 20
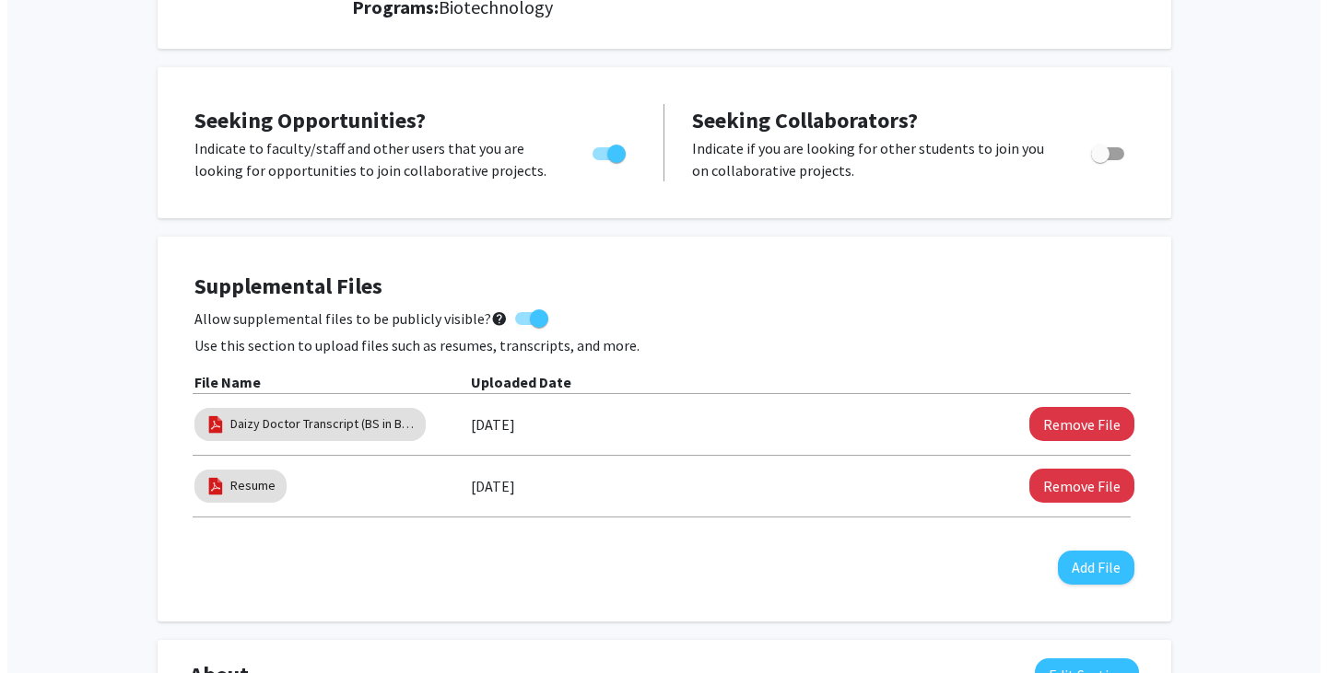
scroll to position [277, 0]
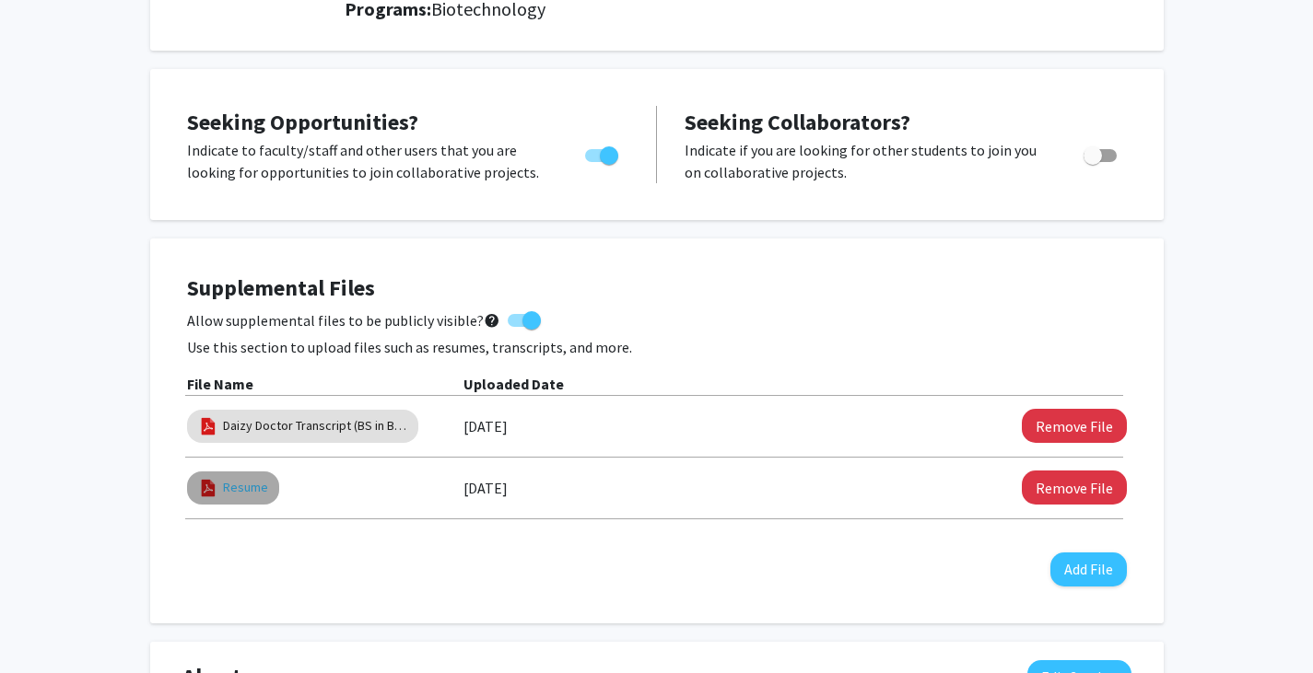
click at [252, 490] on link "Resume" at bounding box center [245, 487] width 45 height 19
select select "custom"
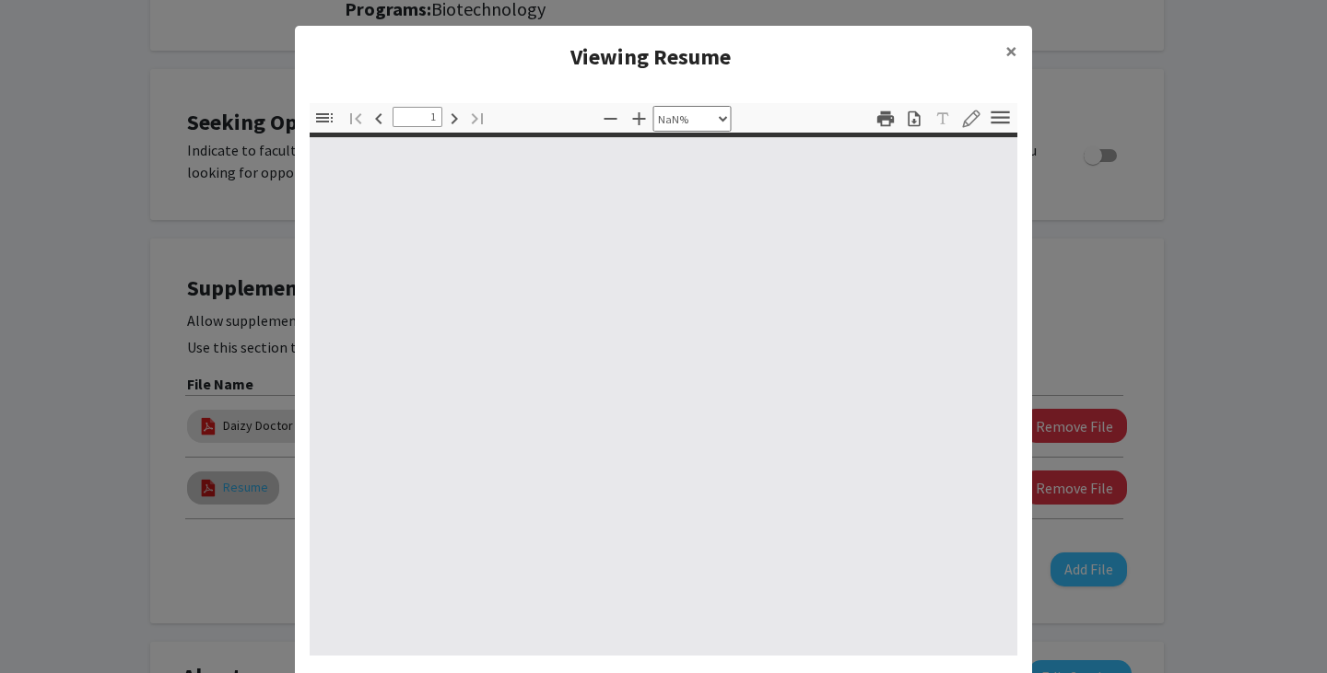
type input "0"
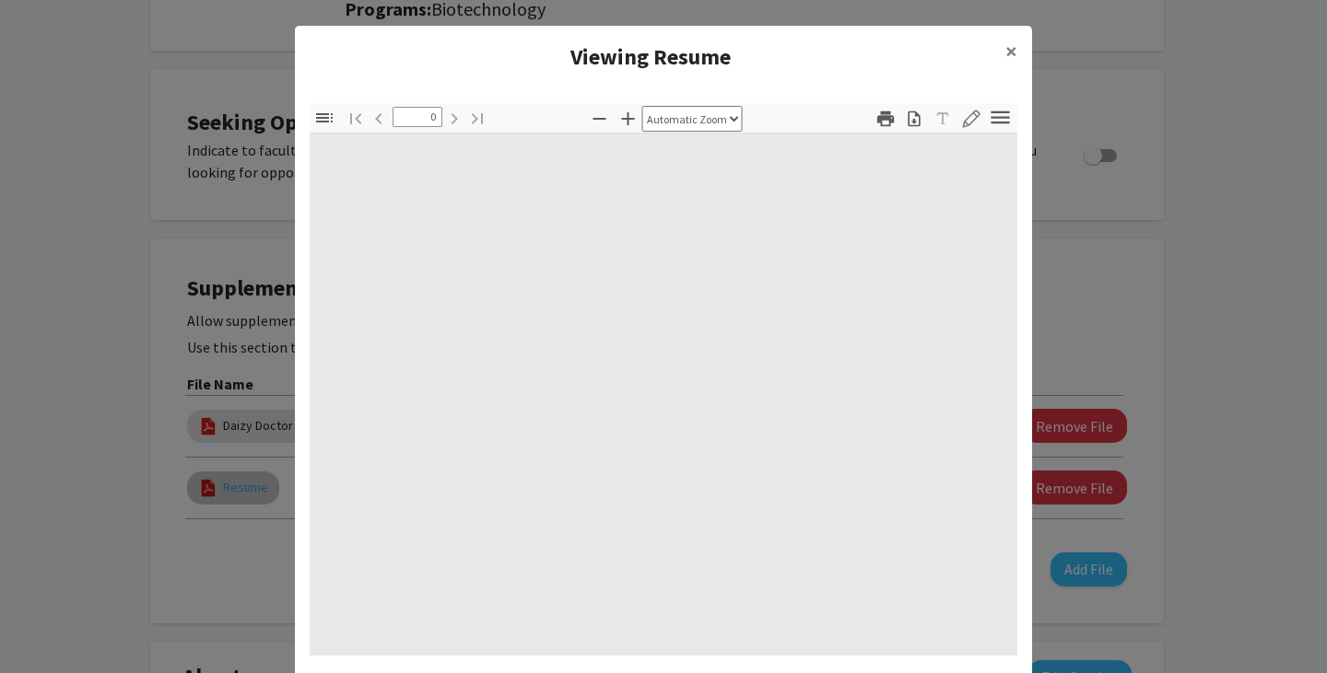
select select "custom"
type input "1"
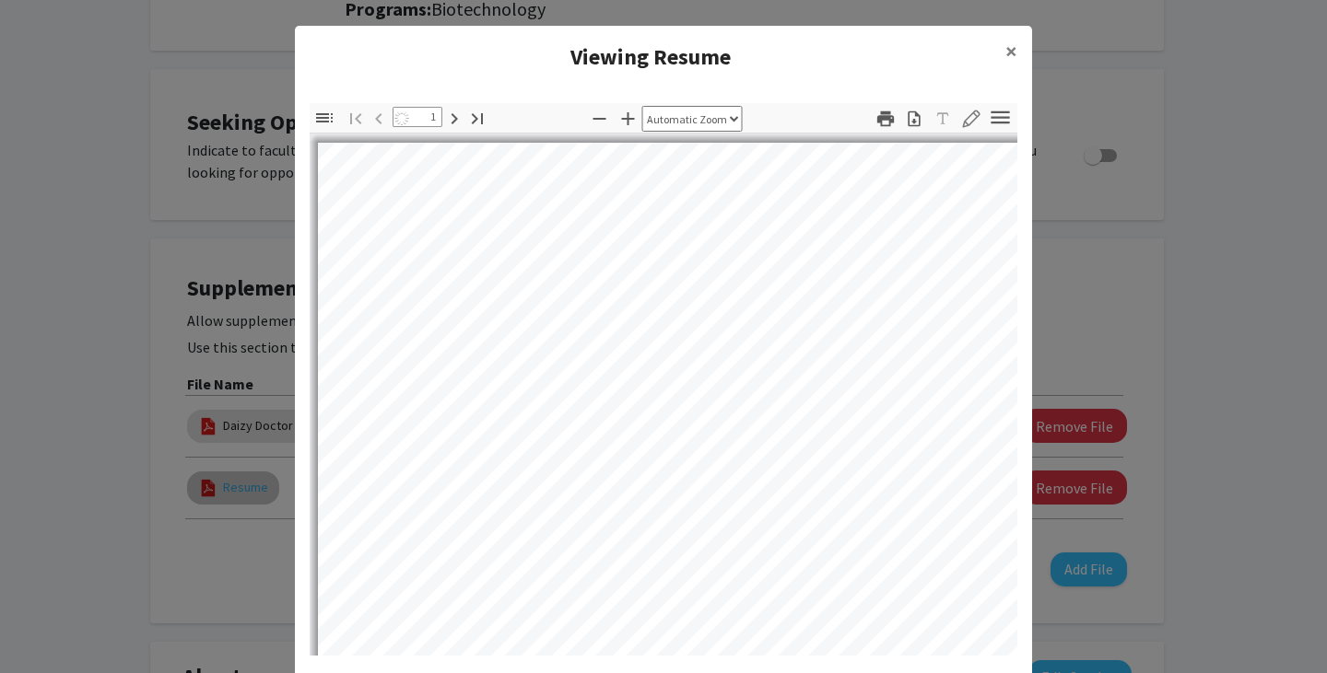
select select "auto"
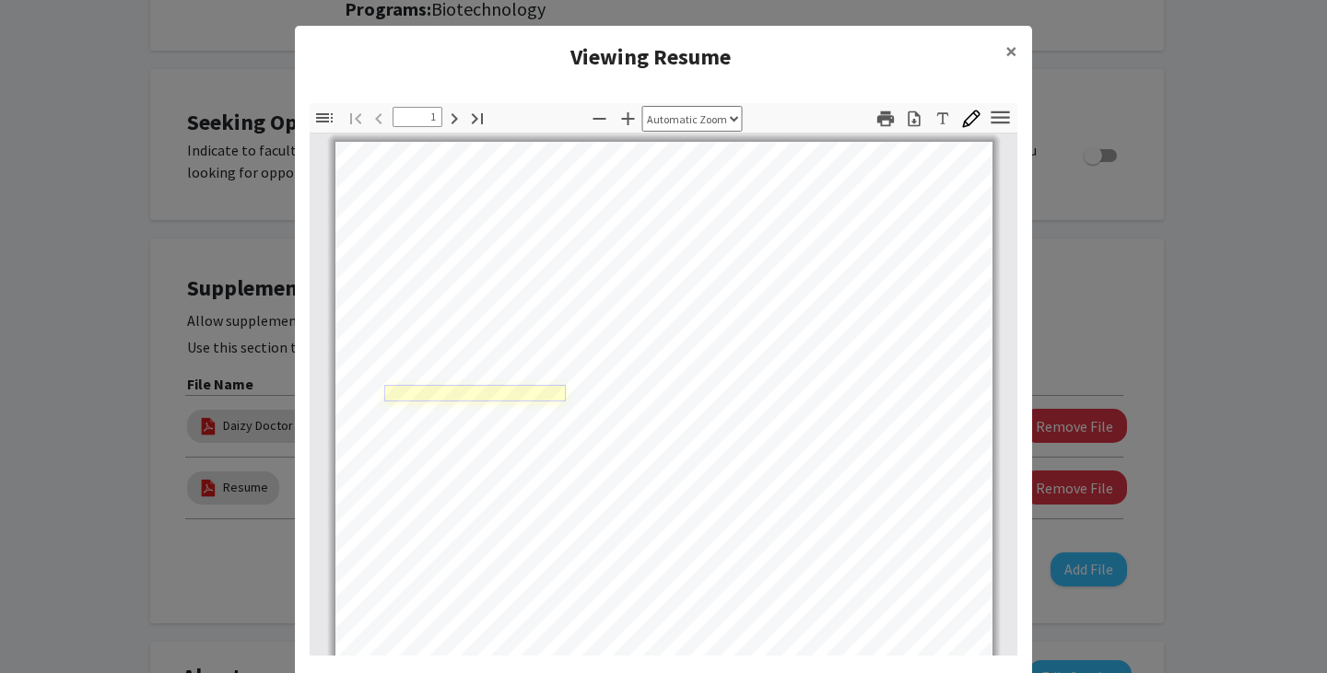
click at [509, 392] on link "Page 1" at bounding box center [474, 393] width 181 height 17
